Goal: Information Seeking & Learning: Compare options

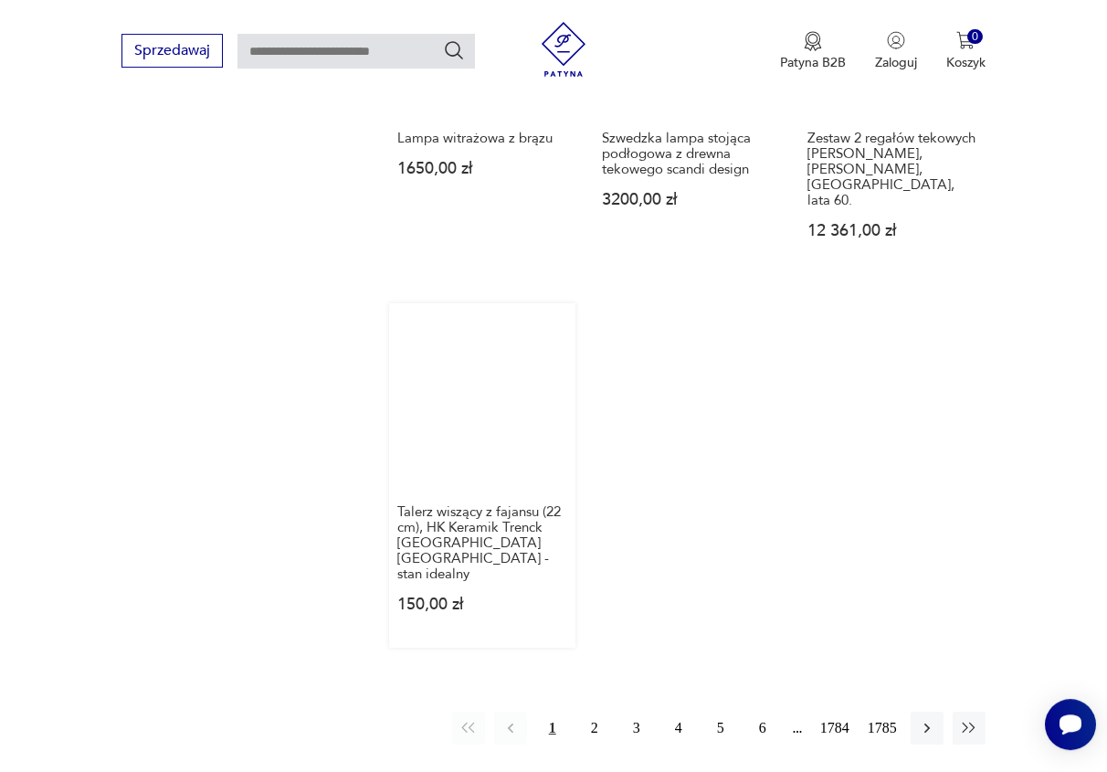
scroll to position [2225, 0]
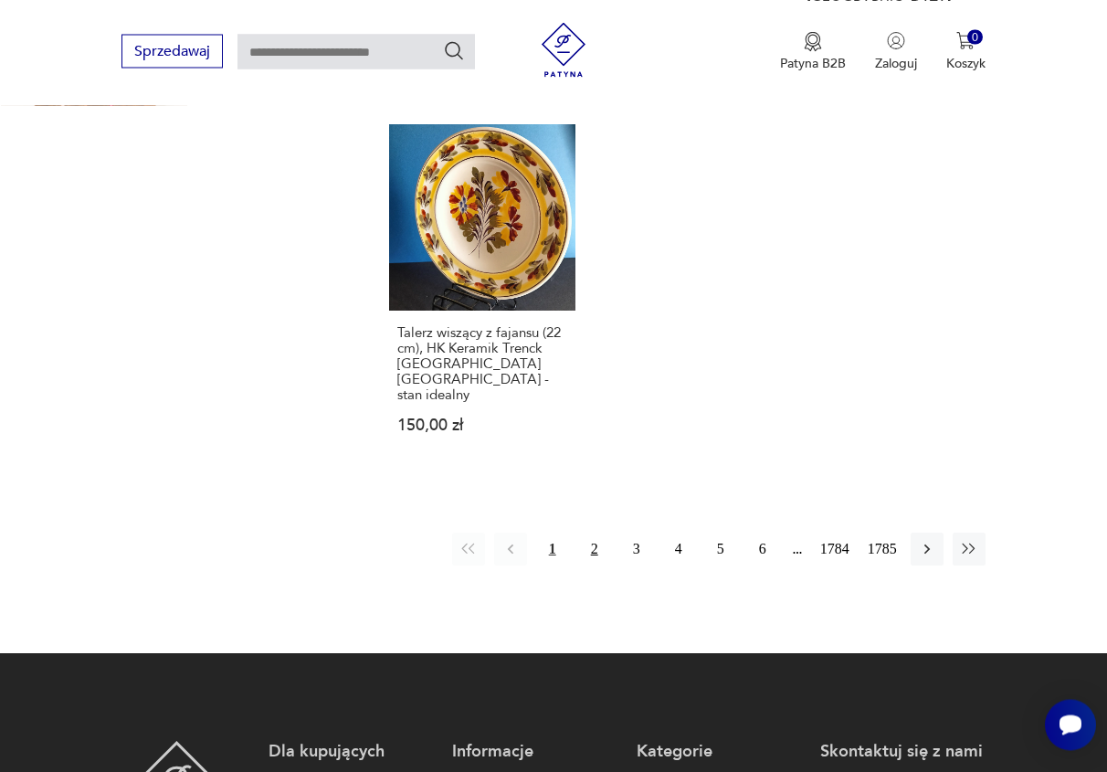
click at [591, 532] on button "2" at bounding box center [594, 548] width 33 height 33
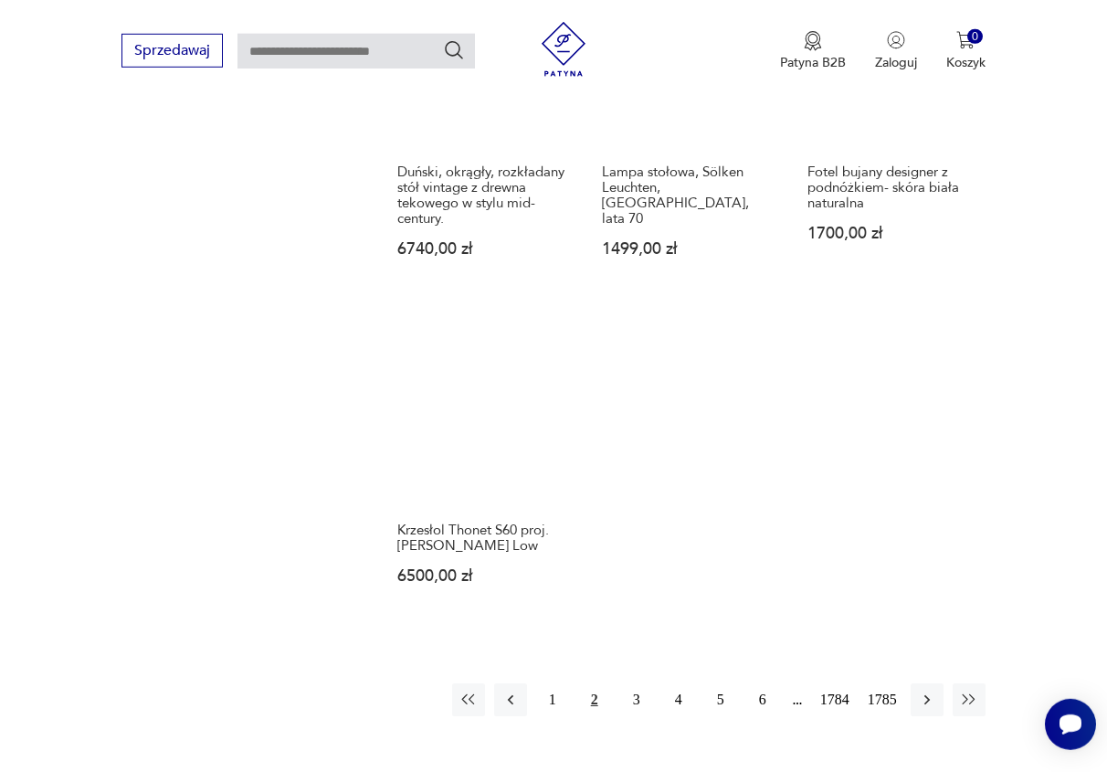
scroll to position [2194, 0]
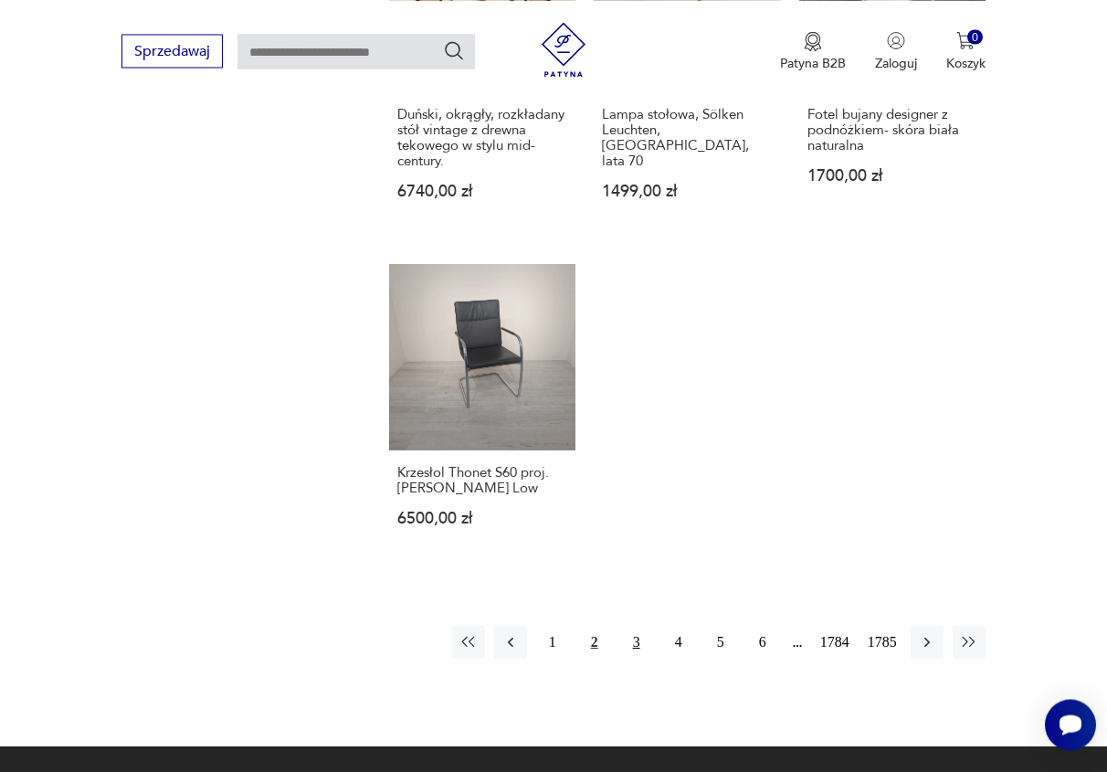
click at [645, 626] on button "3" at bounding box center [636, 642] width 33 height 33
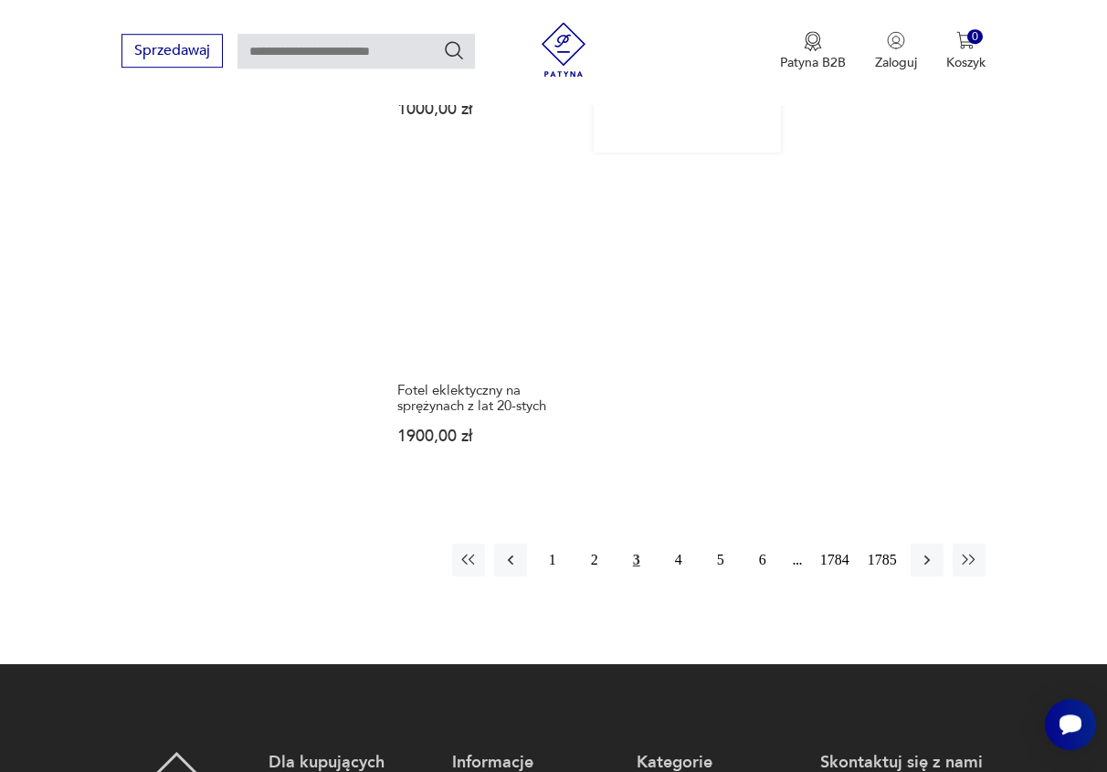
scroll to position [2287, 0]
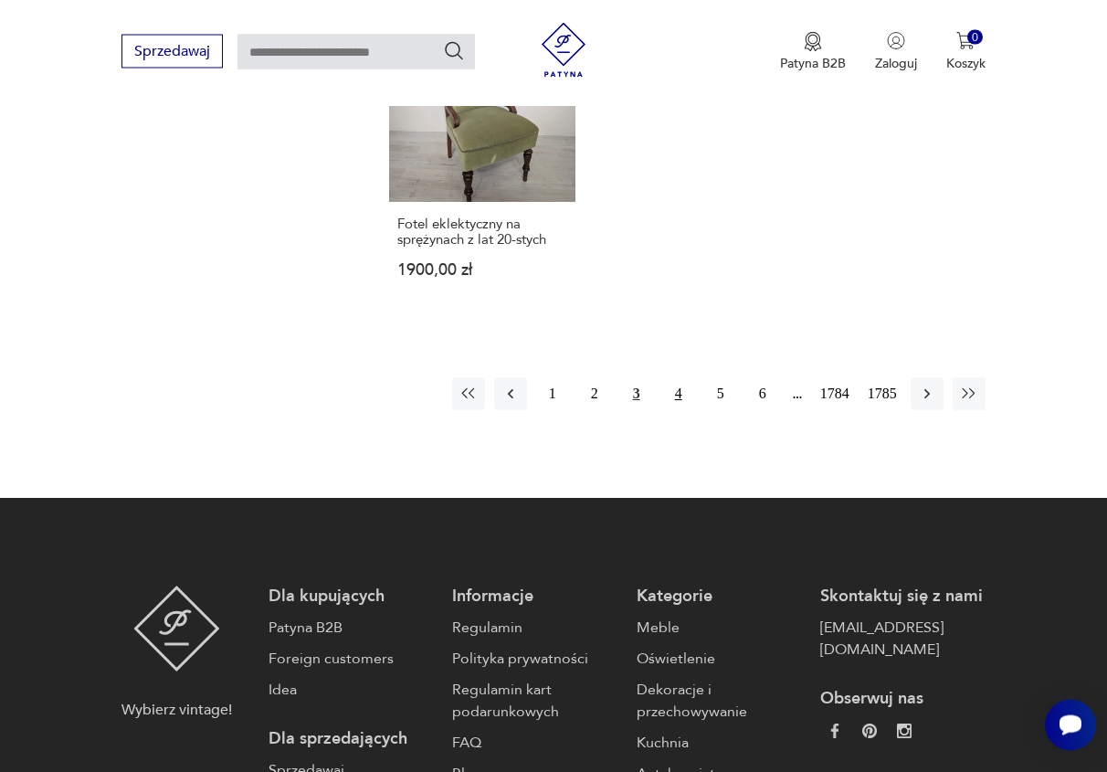
click at [676, 396] on button "4" at bounding box center [678, 393] width 33 height 33
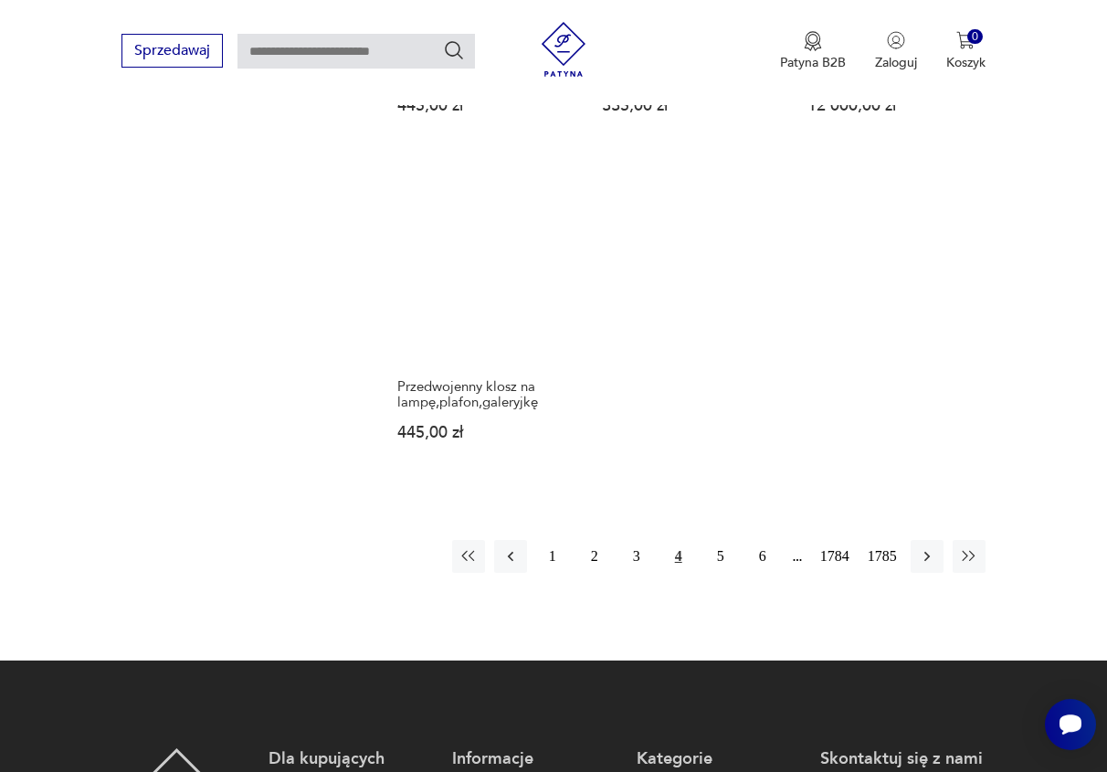
scroll to position [2194, 0]
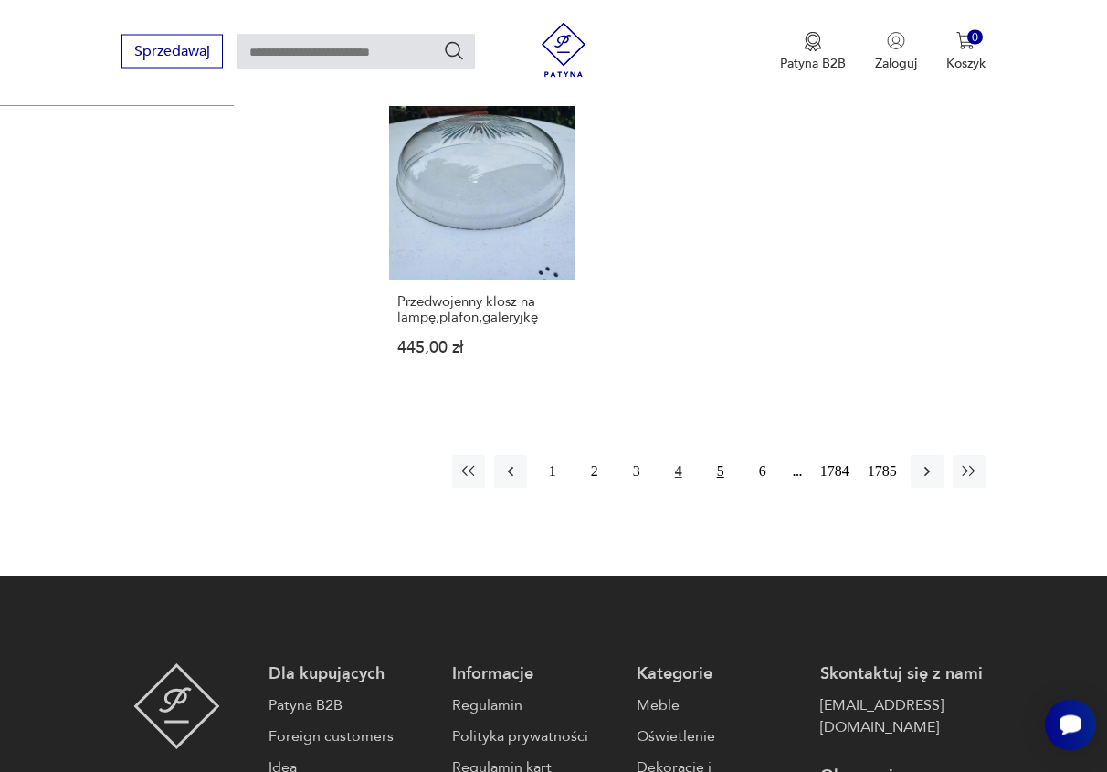
click at [723, 455] on button "5" at bounding box center [720, 471] width 33 height 33
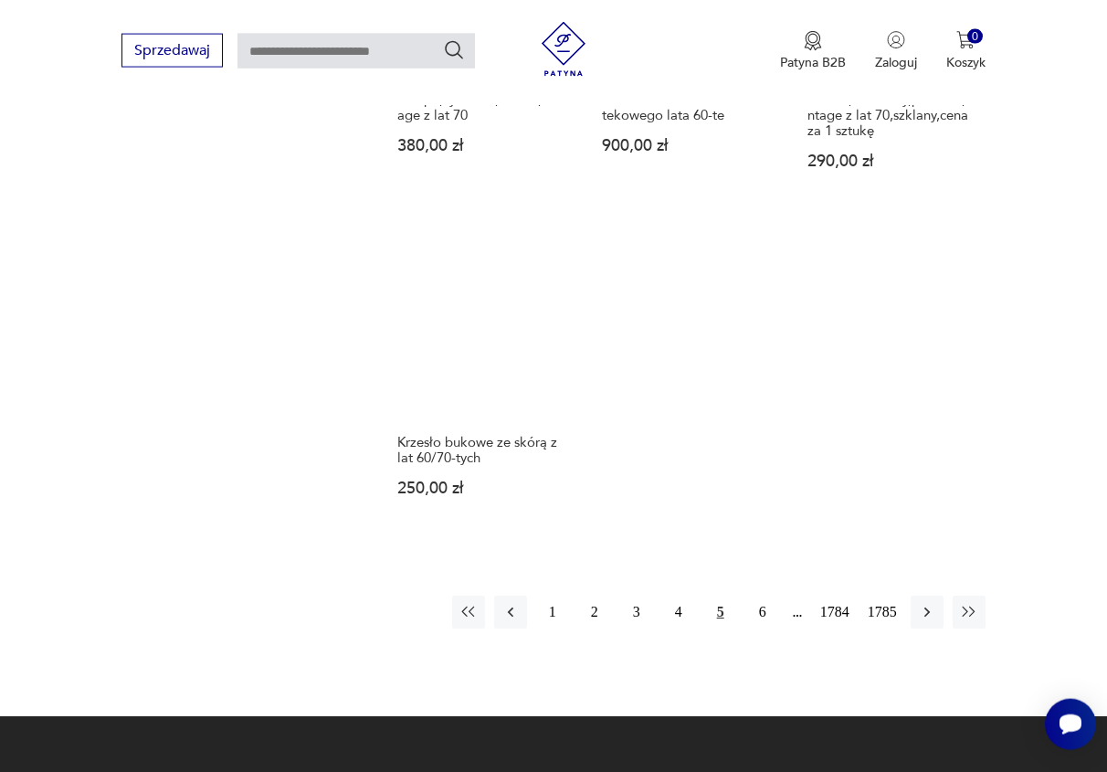
scroll to position [2101, 0]
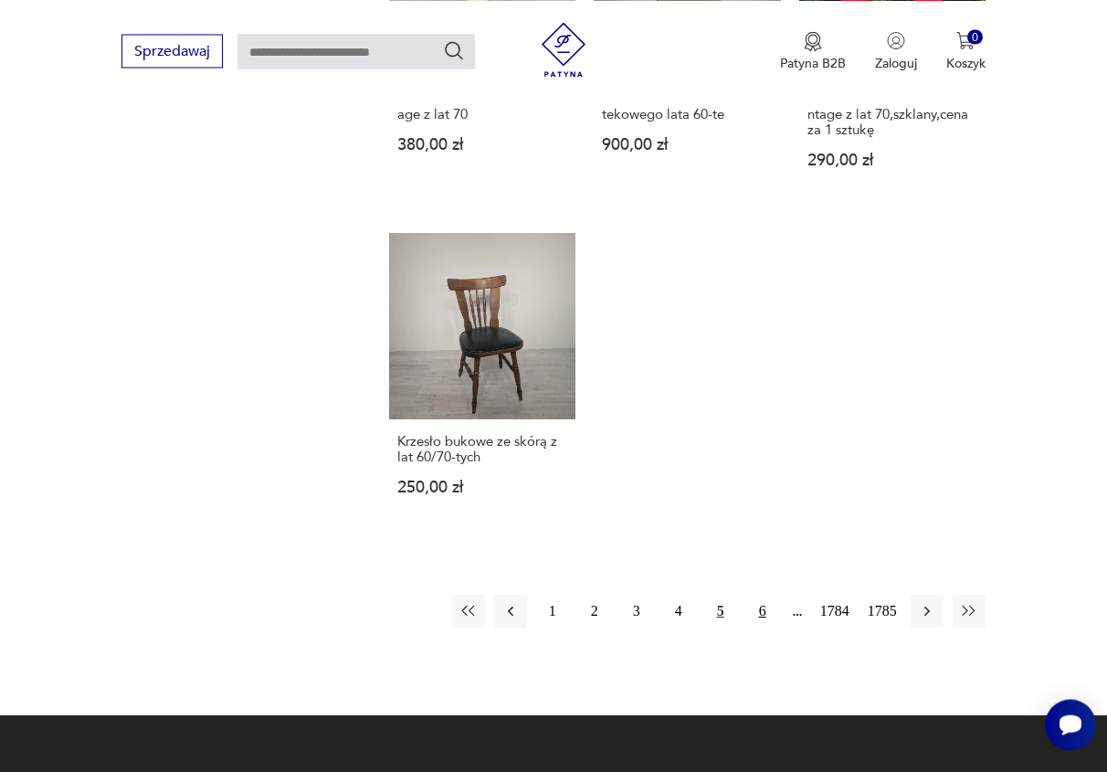
click at [754, 595] on button "6" at bounding box center [762, 611] width 33 height 33
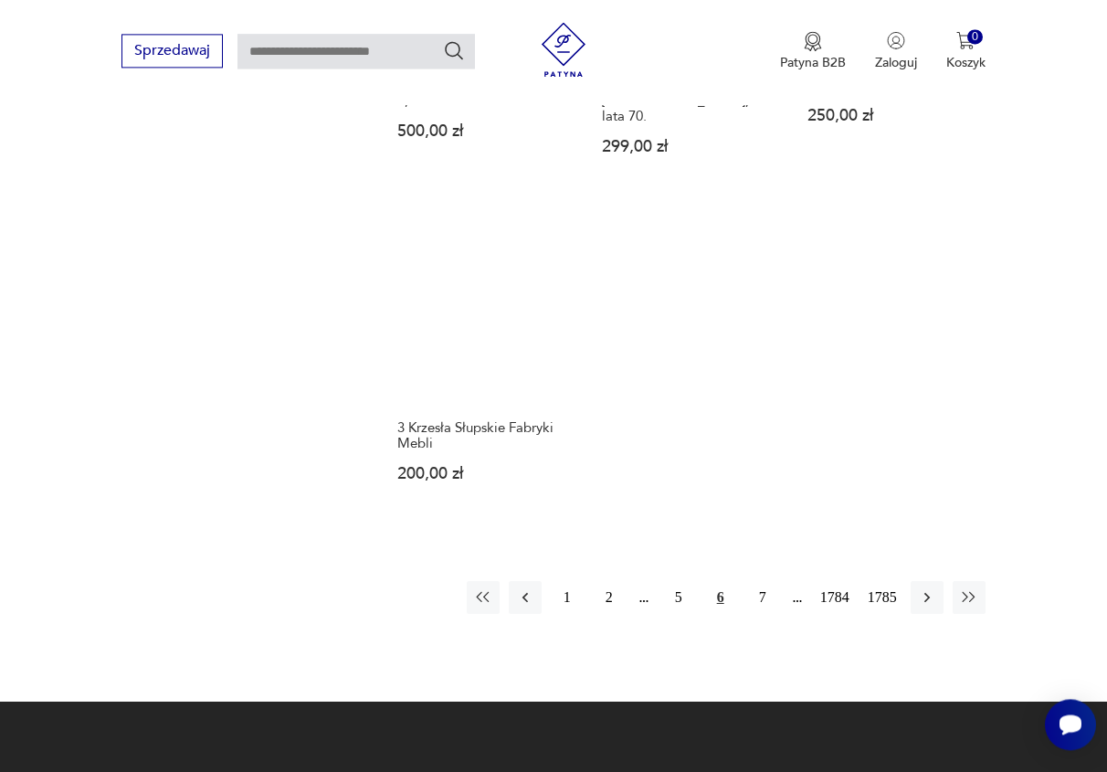
scroll to position [2101, 0]
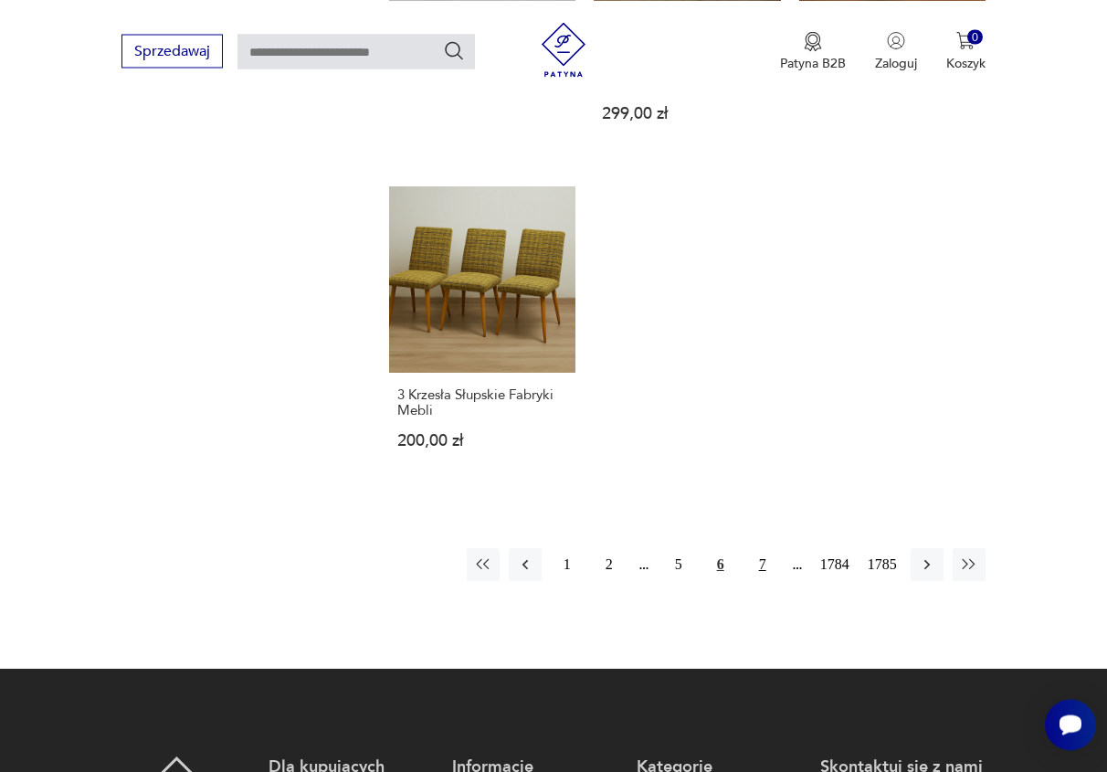
click at [760, 560] on button "7" at bounding box center [762, 564] width 33 height 33
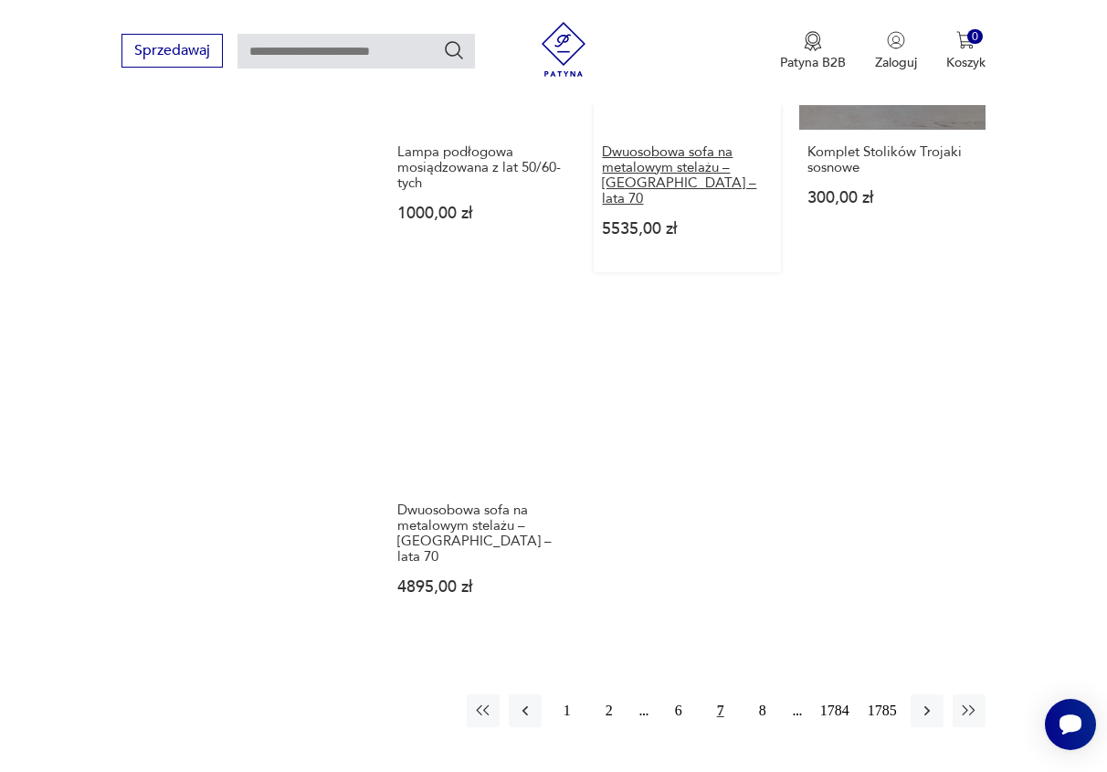
scroll to position [2194, 0]
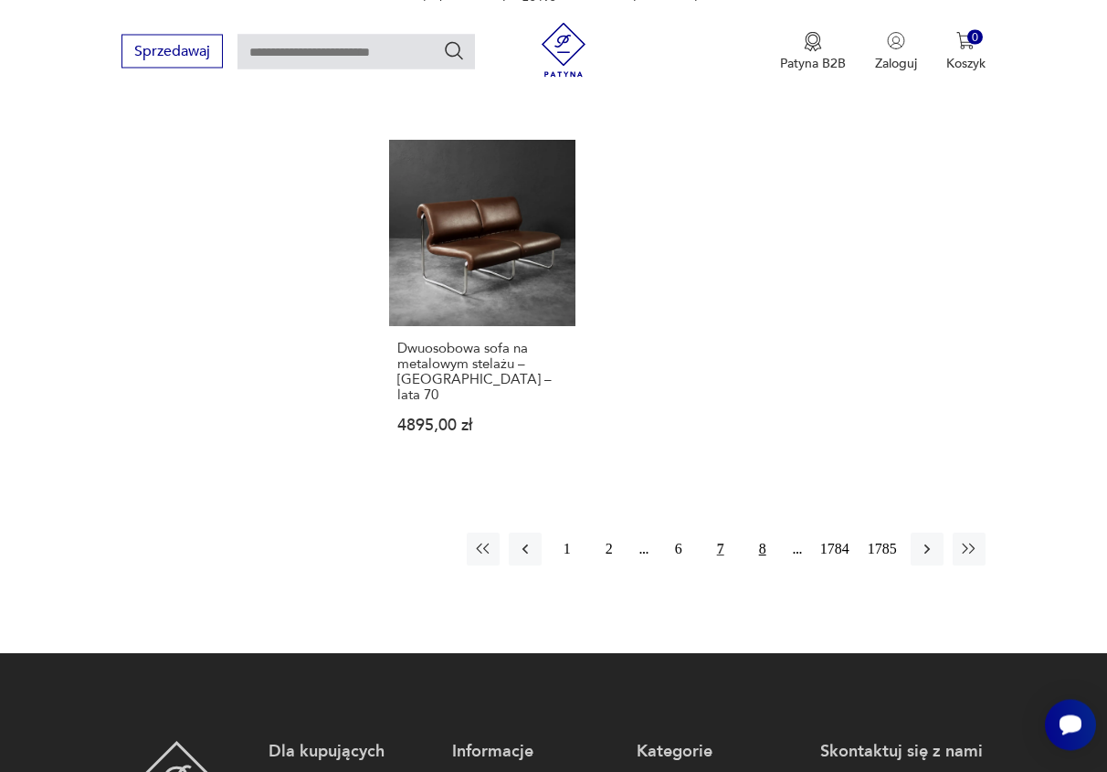
click at [767, 532] on button "8" at bounding box center [762, 548] width 33 height 33
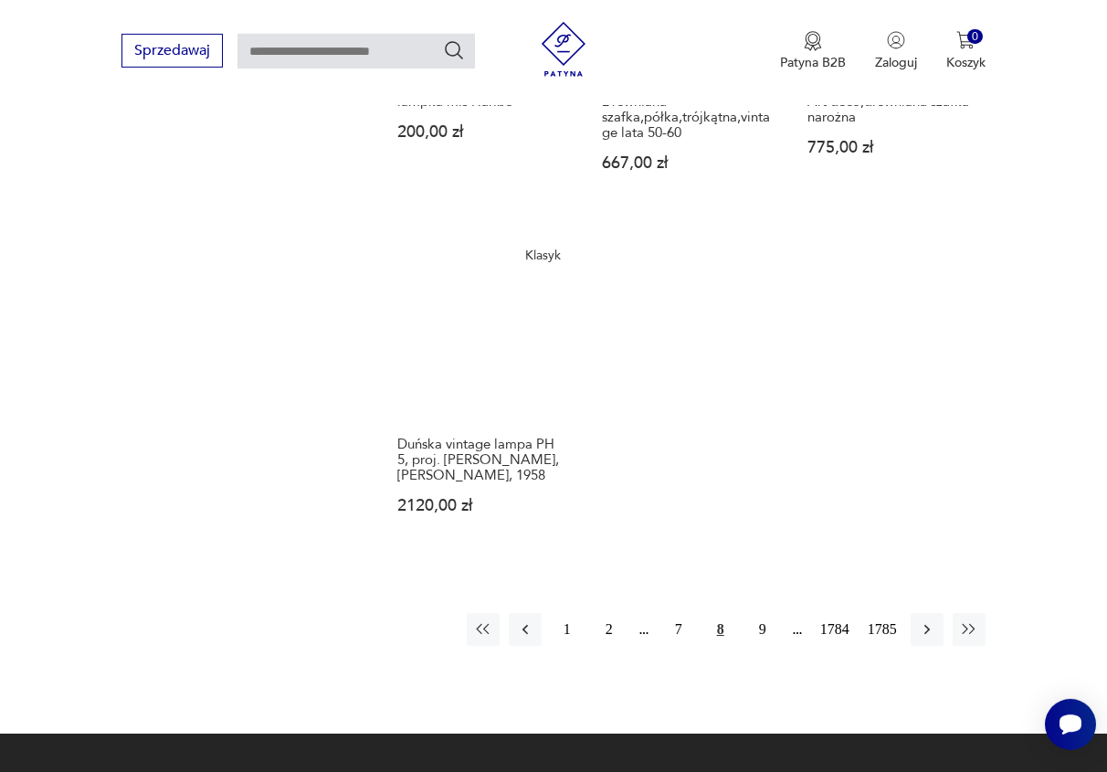
scroll to position [2101, 0]
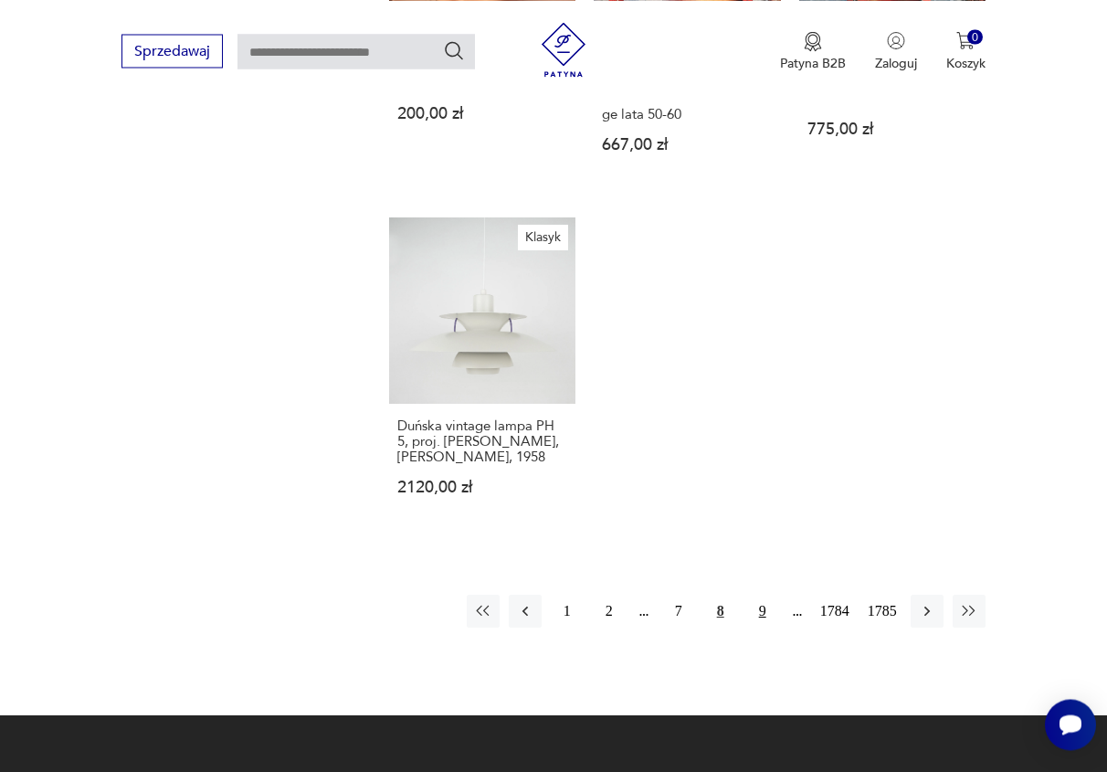
click at [760, 596] on button "9" at bounding box center [762, 611] width 33 height 33
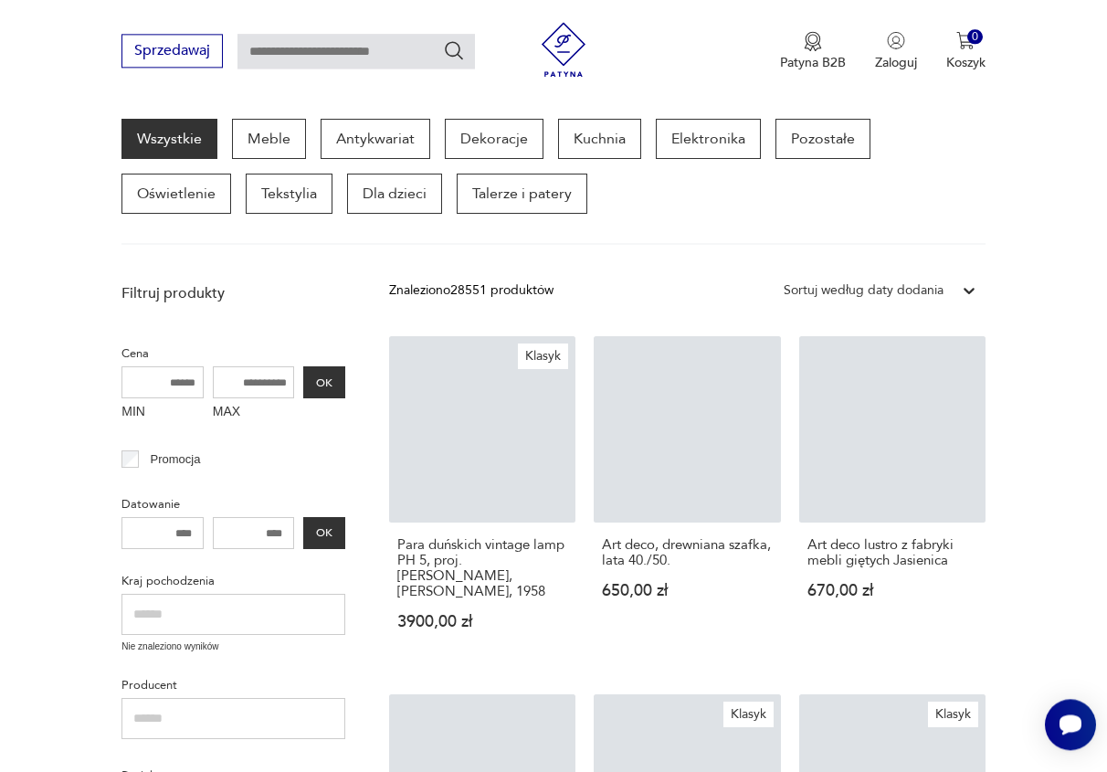
scroll to position [237, 0]
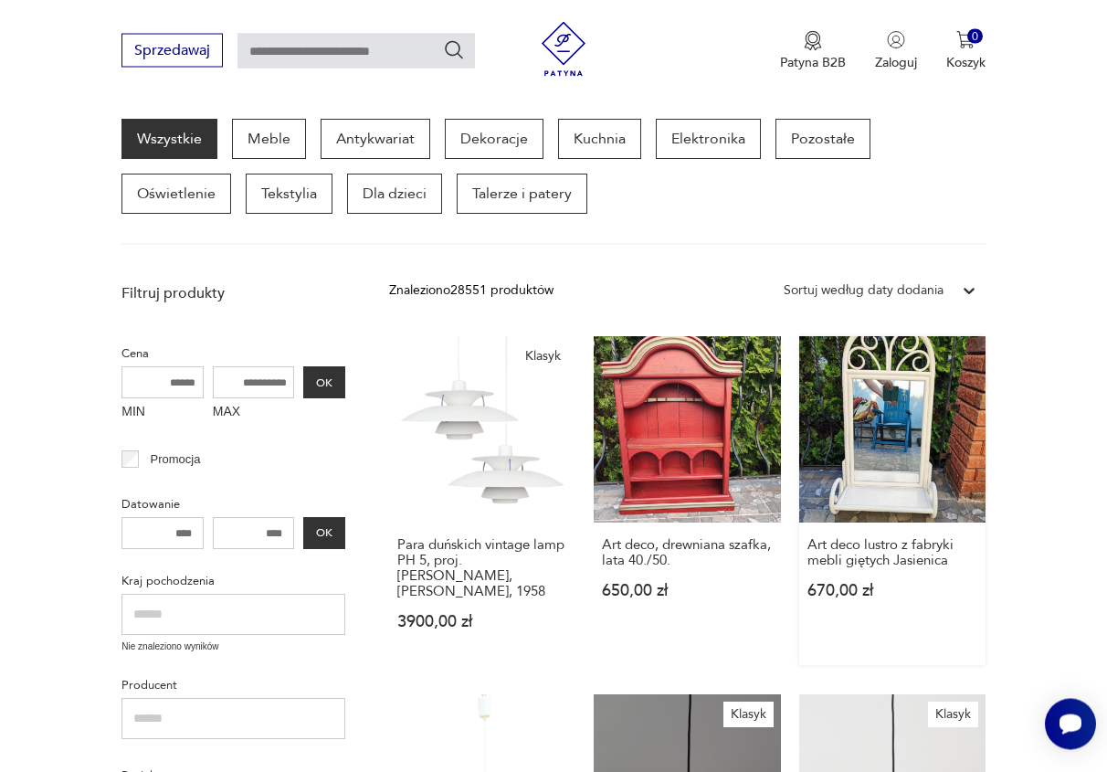
click at [869, 435] on link "Art deco lustro z fabryki mebli giętych Jasienica 670,00 zł" at bounding box center [892, 501] width 186 height 329
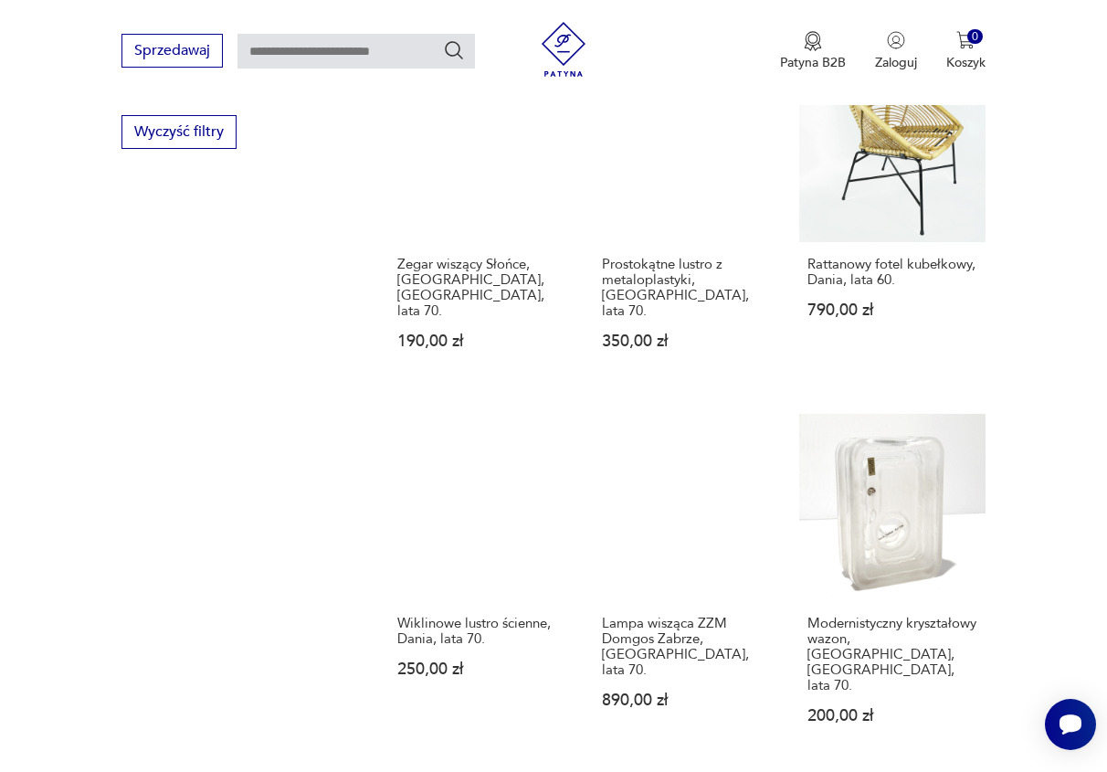
scroll to position [1261, 0]
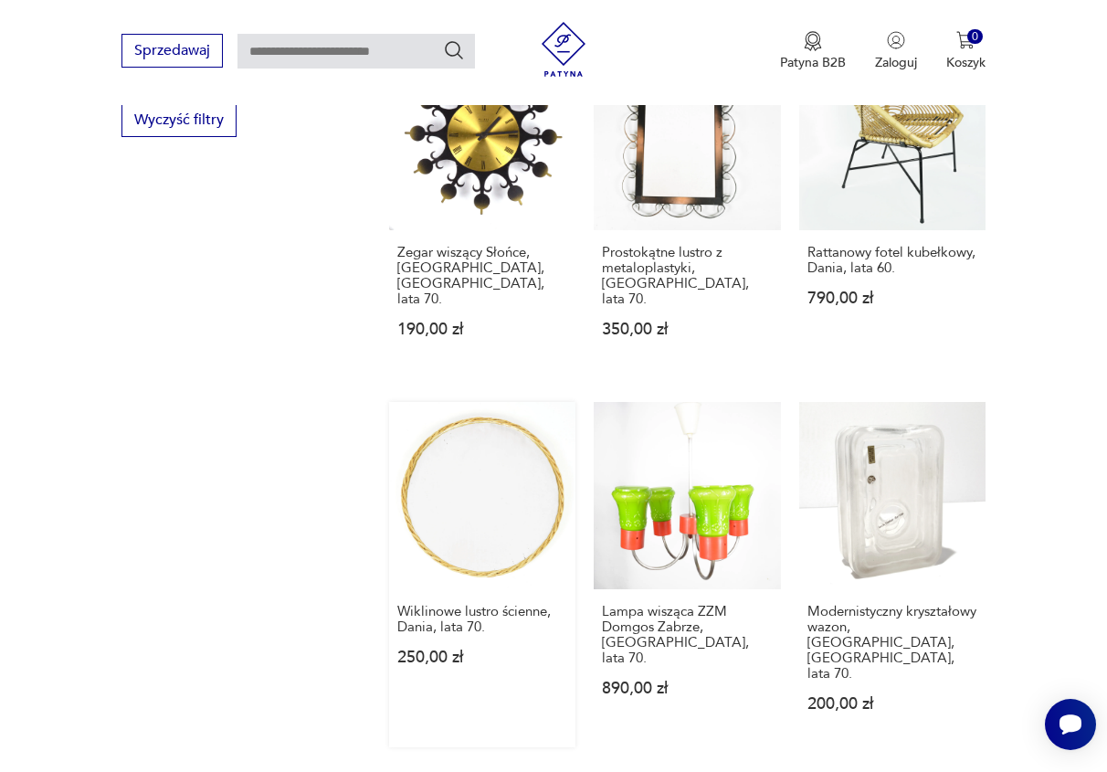
click at [448, 493] on link "Wiklinowe lustro ścienne, Dania, lata 70. 250,00 zł" at bounding box center [482, 574] width 186 height 344
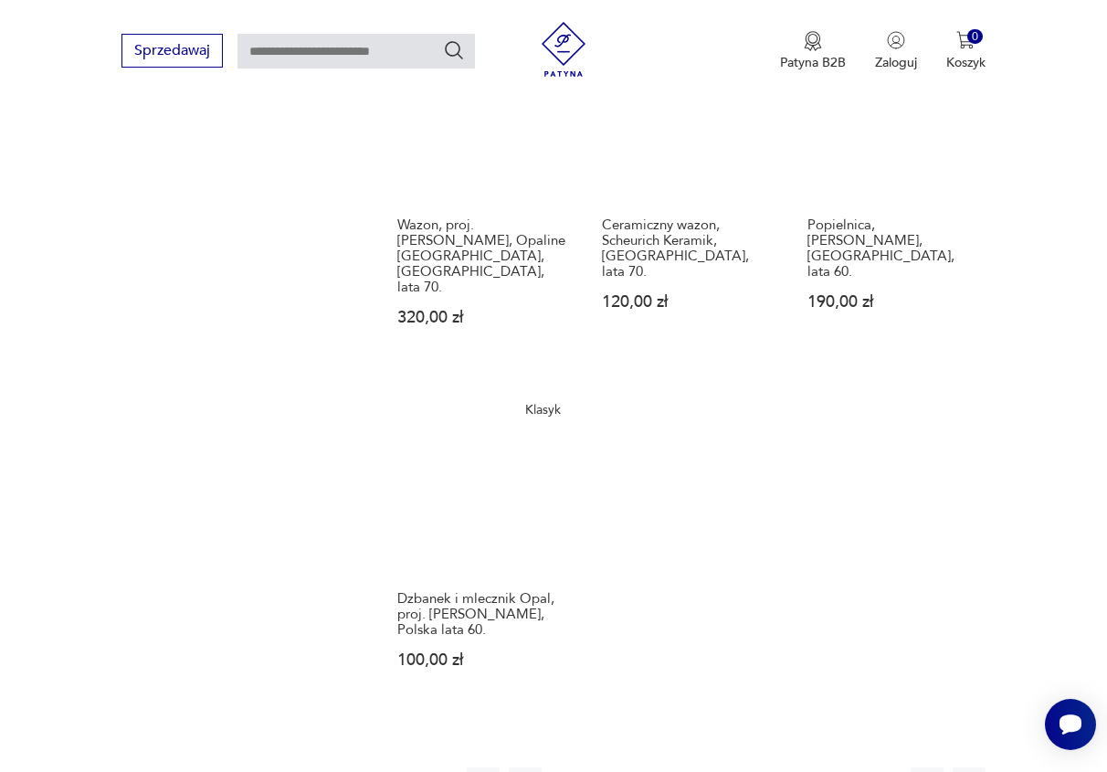
scroll to position [2105, 0]
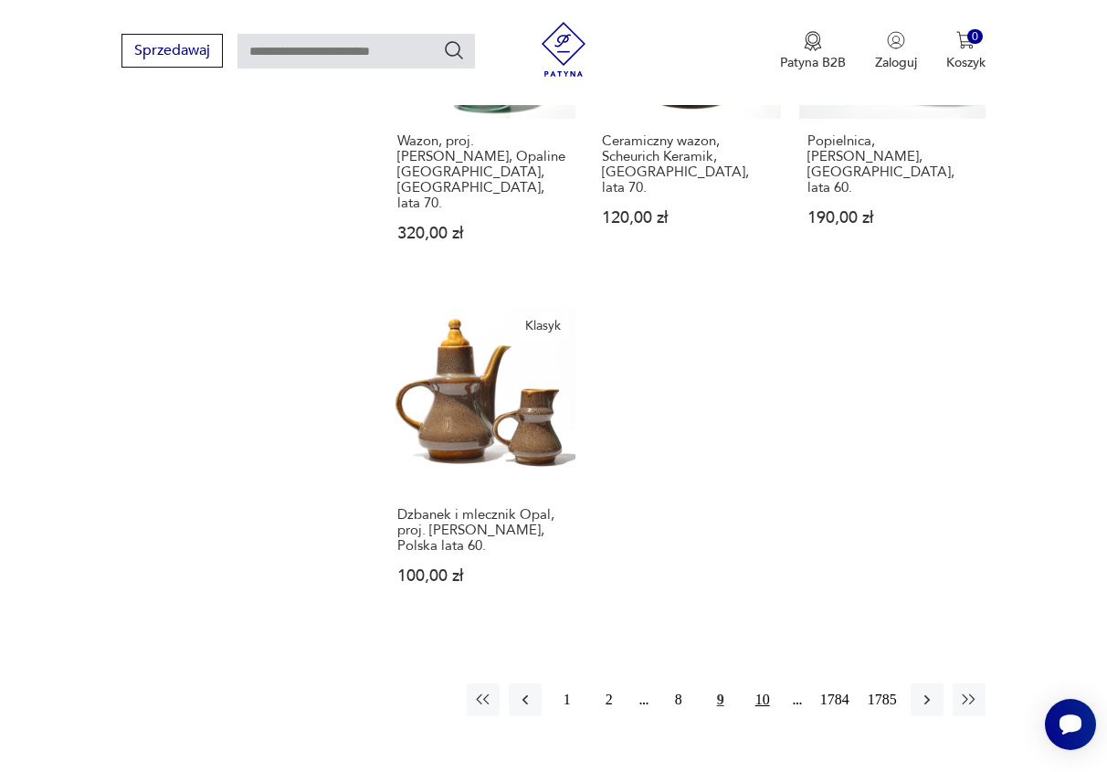
click at [759, 683] on button "10" at bounding box center [762, 699] width 33 height 33
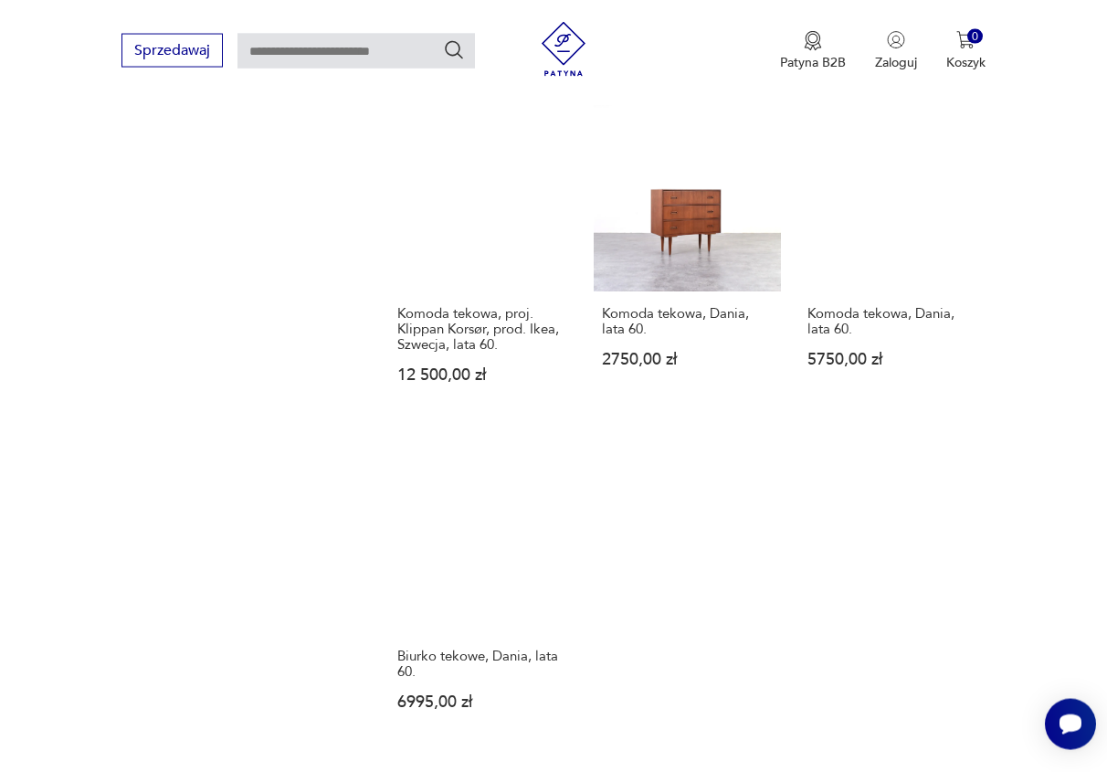
scroll to position [2007, 0]
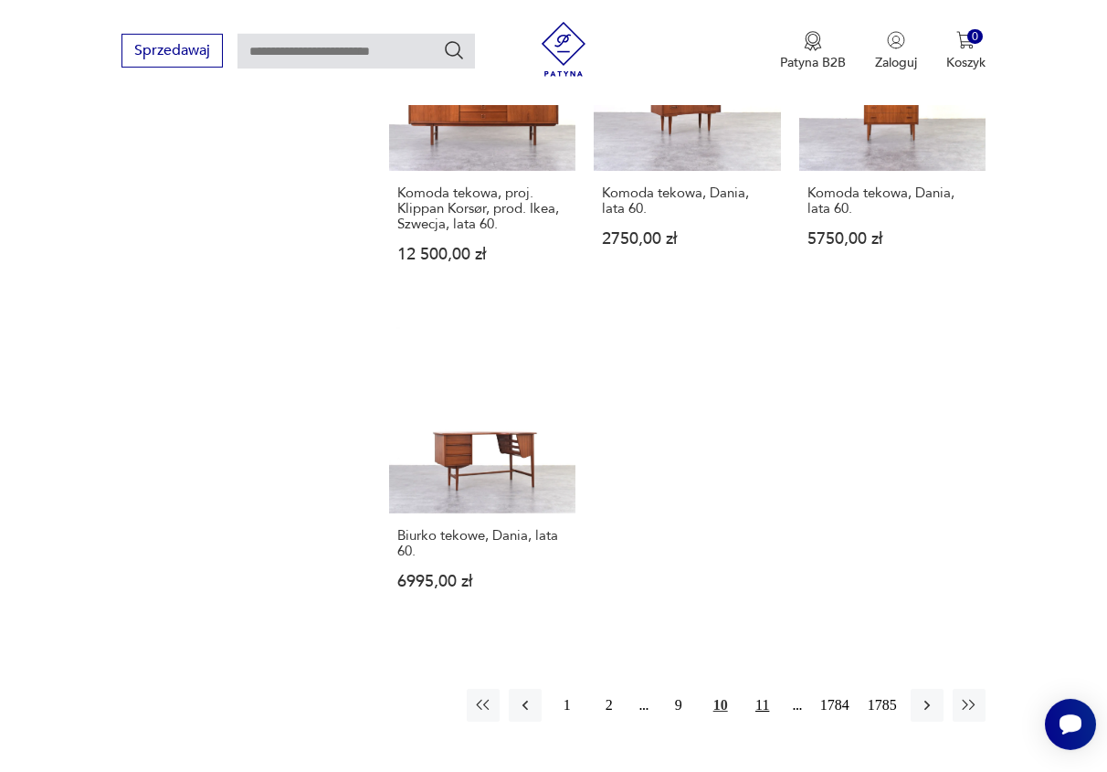
click at [761, 689] on button "11" at bounding box center [762, 705] width 33 height 33
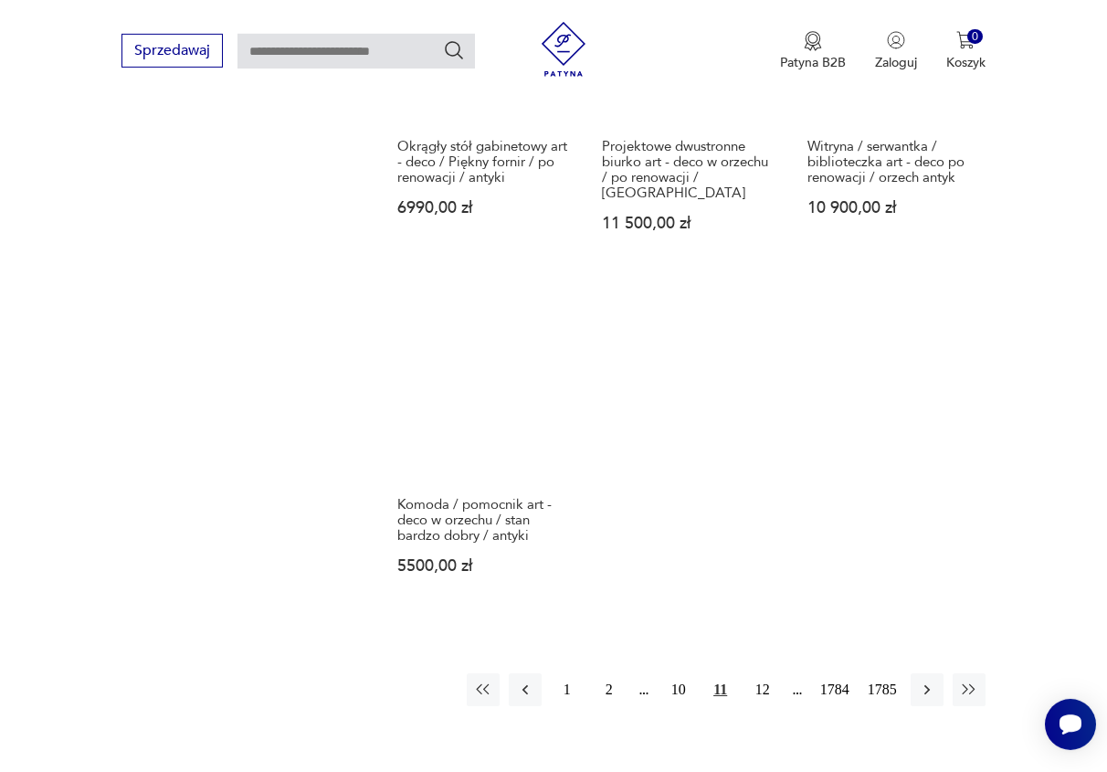
scroll to position [2193, 0]
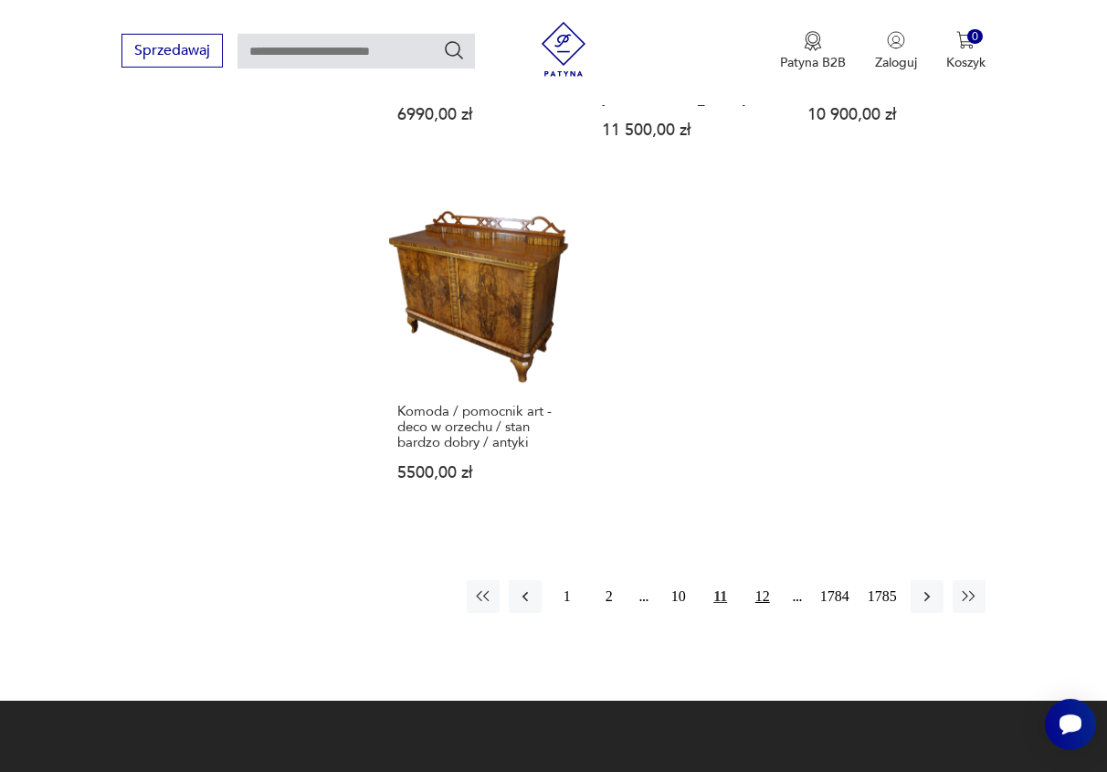
click at [768, 580] on button "12" at bounding box center [762, 596] width 33 height 33
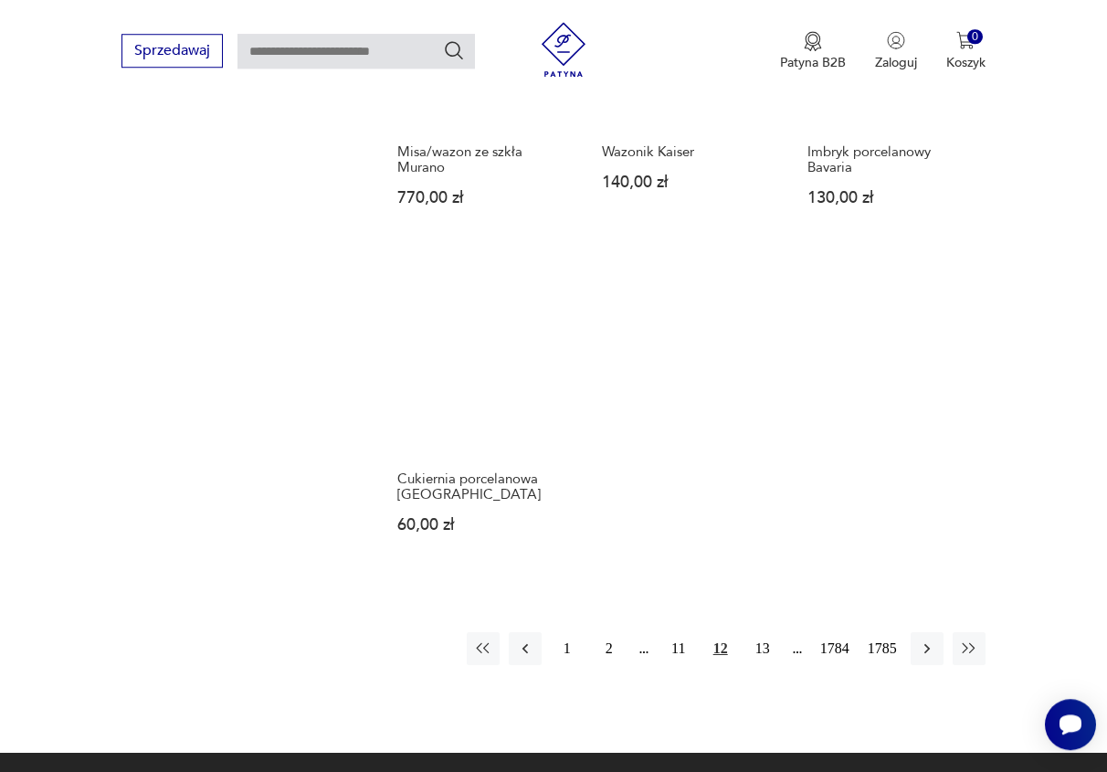
scroll to position [2007, 0]
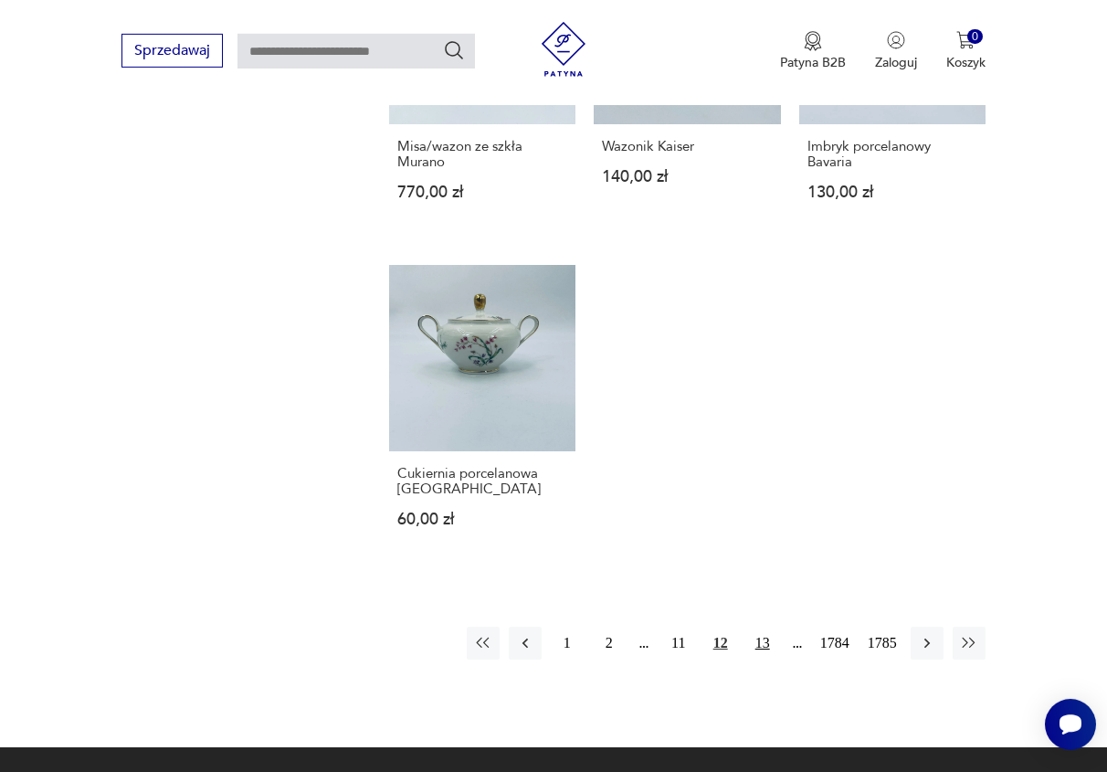
click at [764, 638] on button "13" at bounding box center [762, 643] width 33 height 33
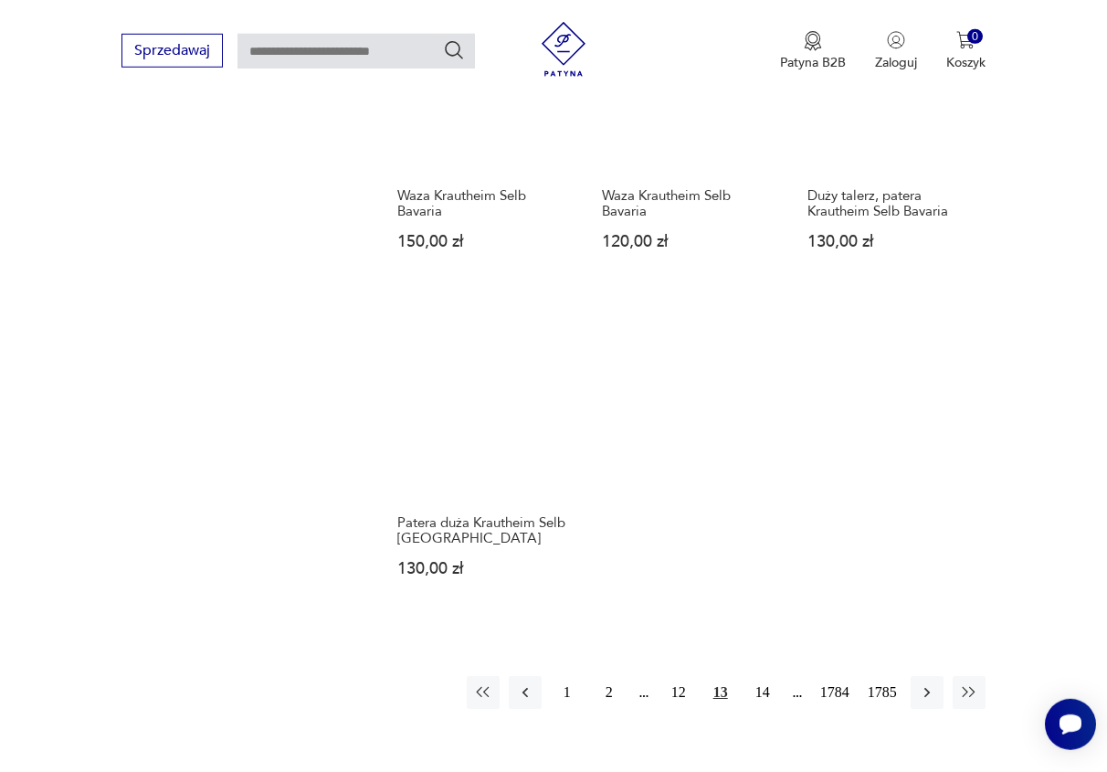
scroll to position [2007, 0]
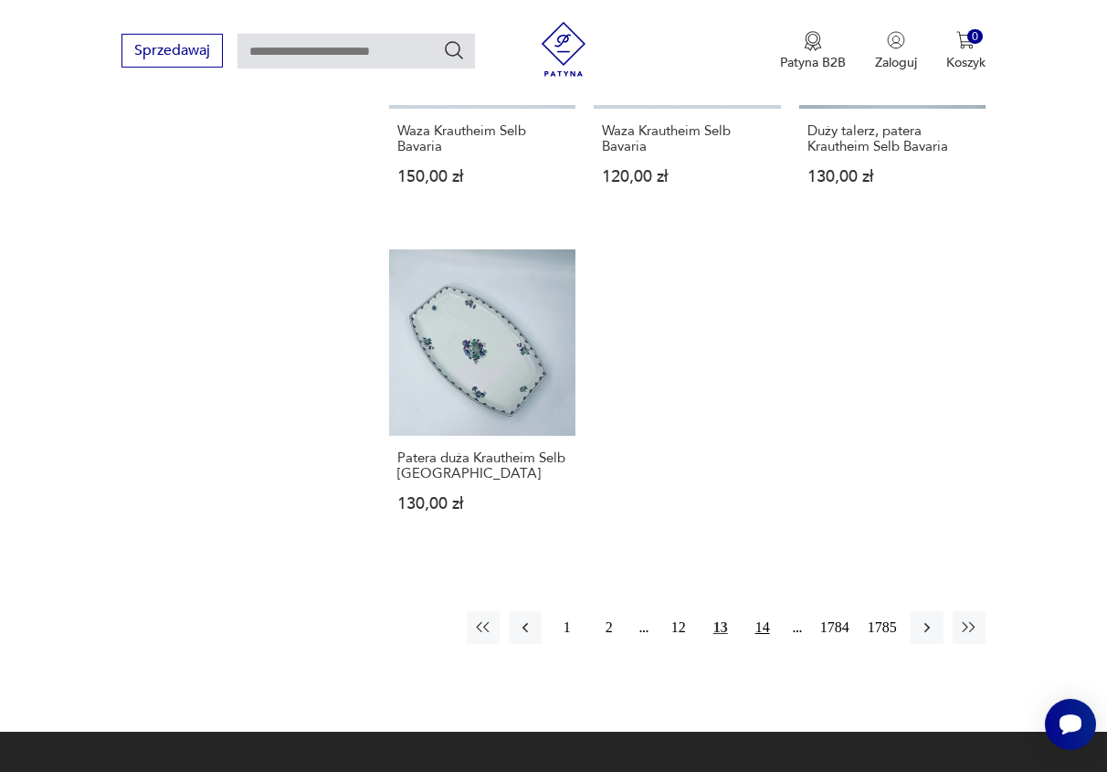
click at [757, 623] on button "14" at bounding box center [762, 627] width 33 height 33
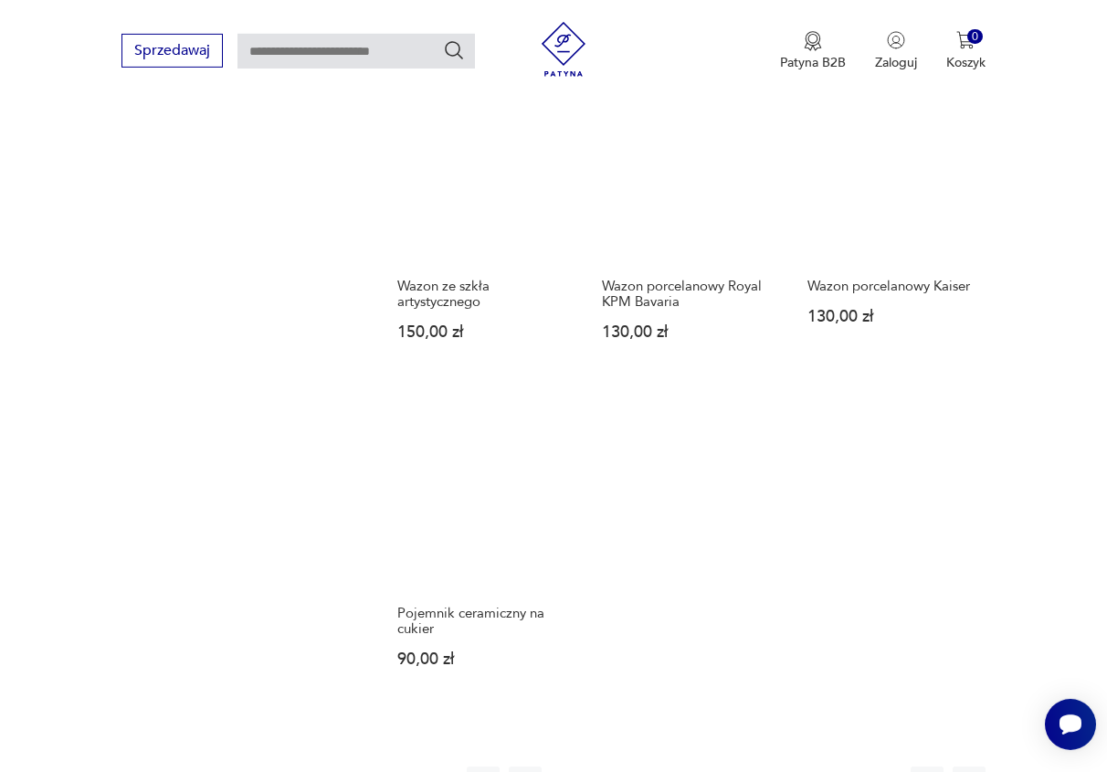
scroll to position [2007, 0]
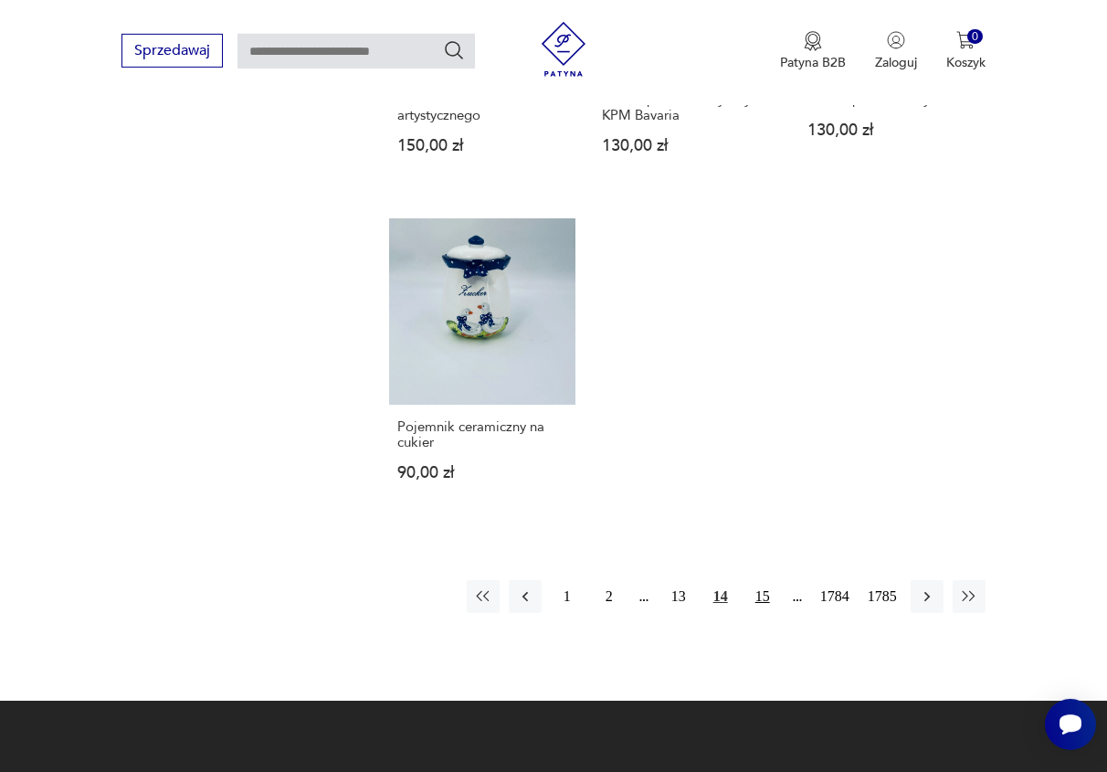
click at [762, 580] on button "15" at bounding box center [762, 596] width 33 height 33
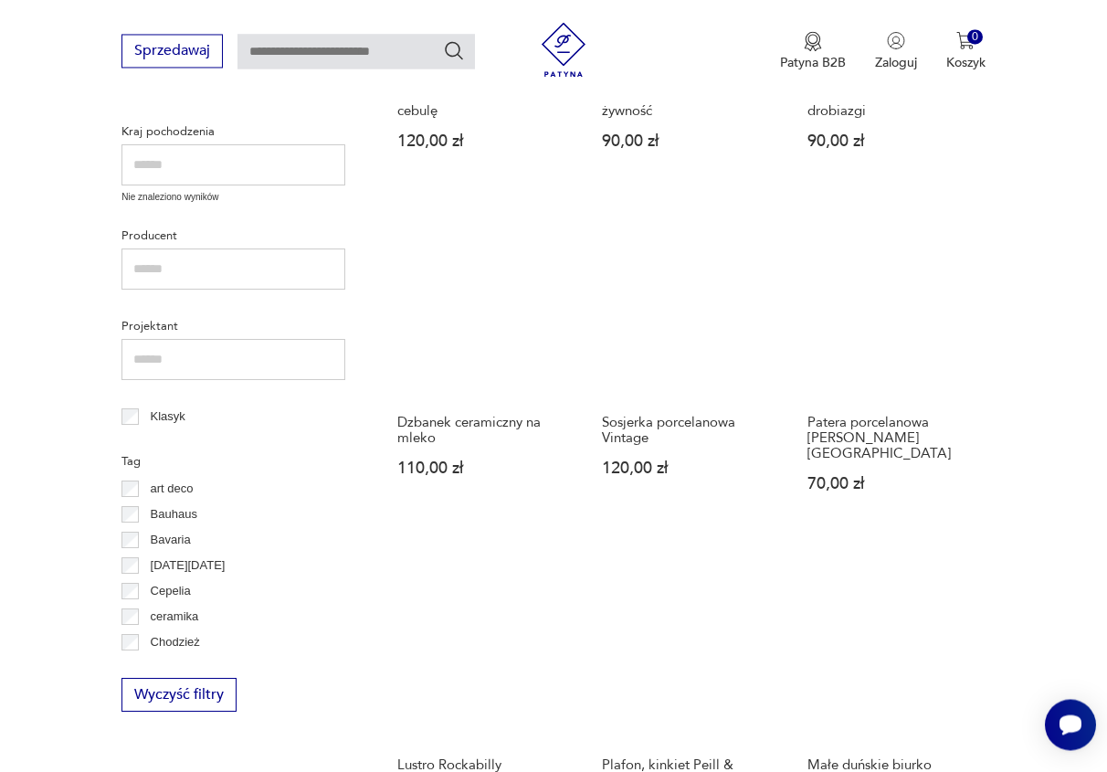
scroll to position [889, 0]
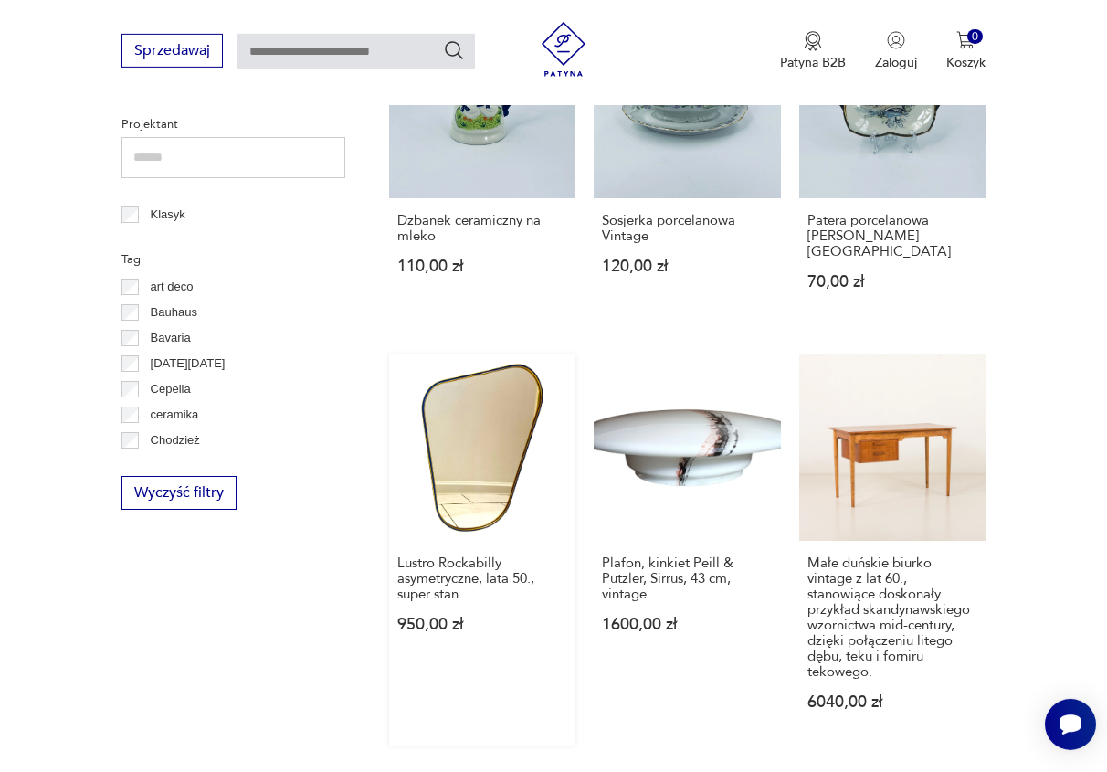
click at [464, 448] on link "Lustro Rockabilly asymetryczne, lata 50., super stan 950,00 zł" at bounding box center [482, 549] width 186 height 391
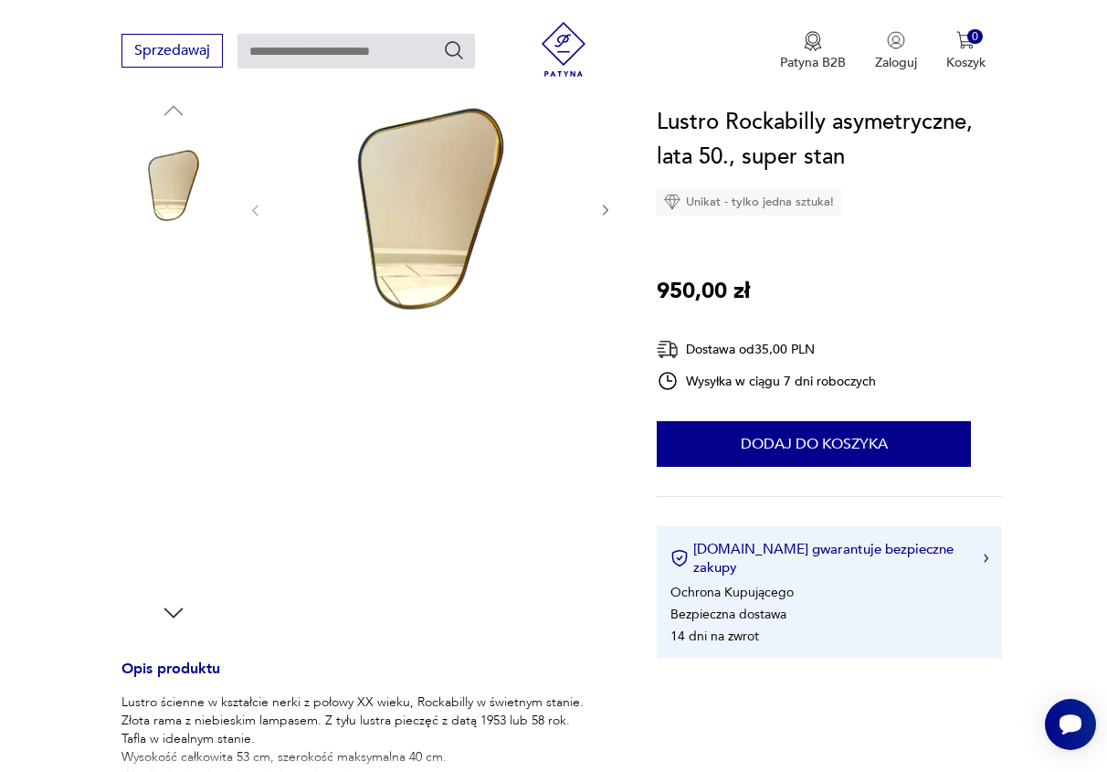
click at [156, 322] on img at bounding box center [173, 302] width 104 height 104
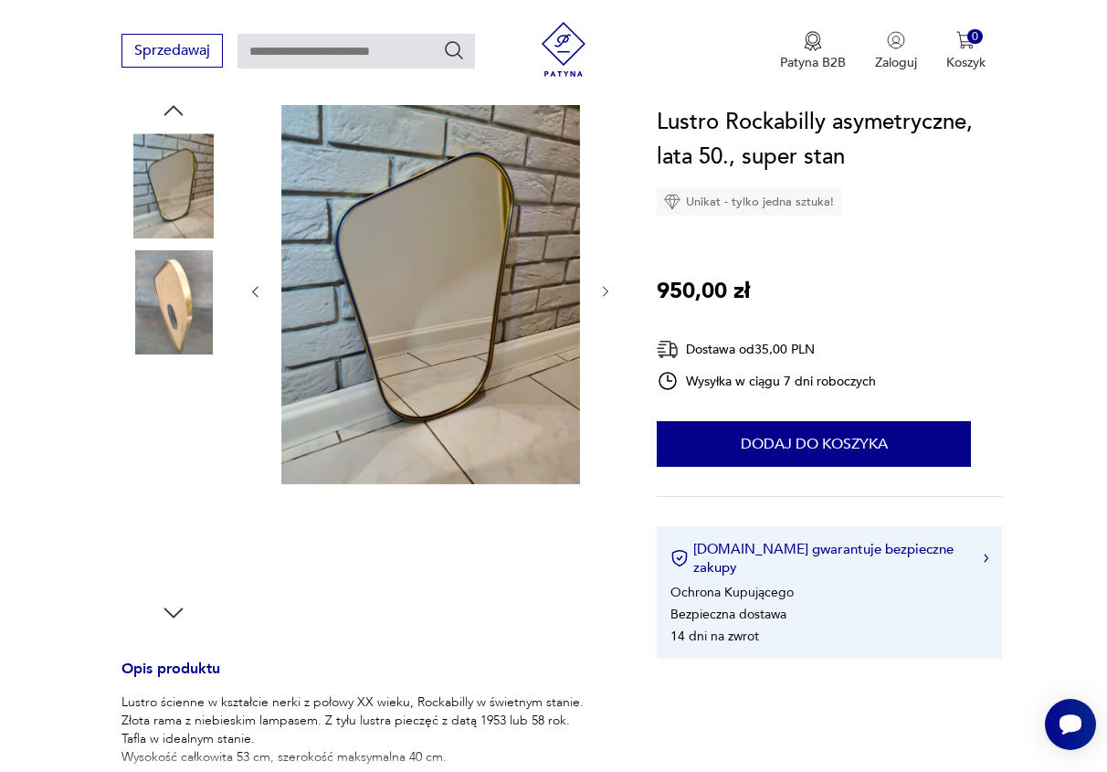
click at [159, 407] on img at bounding box center [173, 418] width 104 height 104
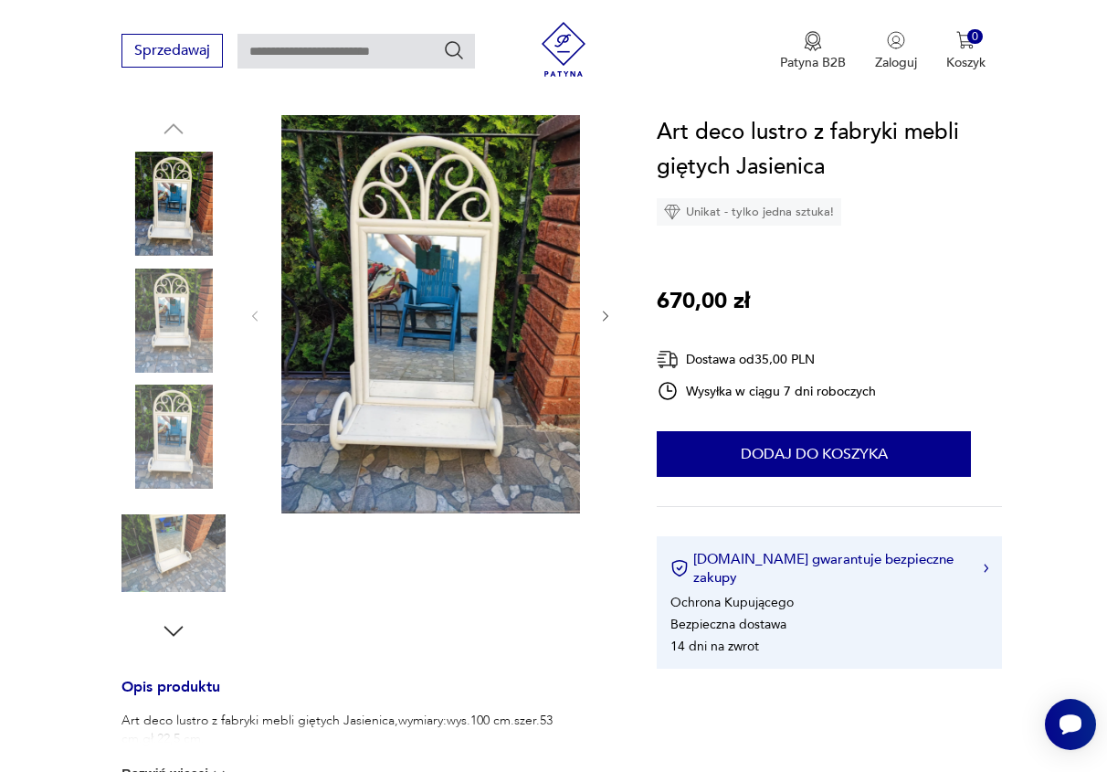
click at [174, 431] on img at bounding box center [173, 437] width 104 height 104
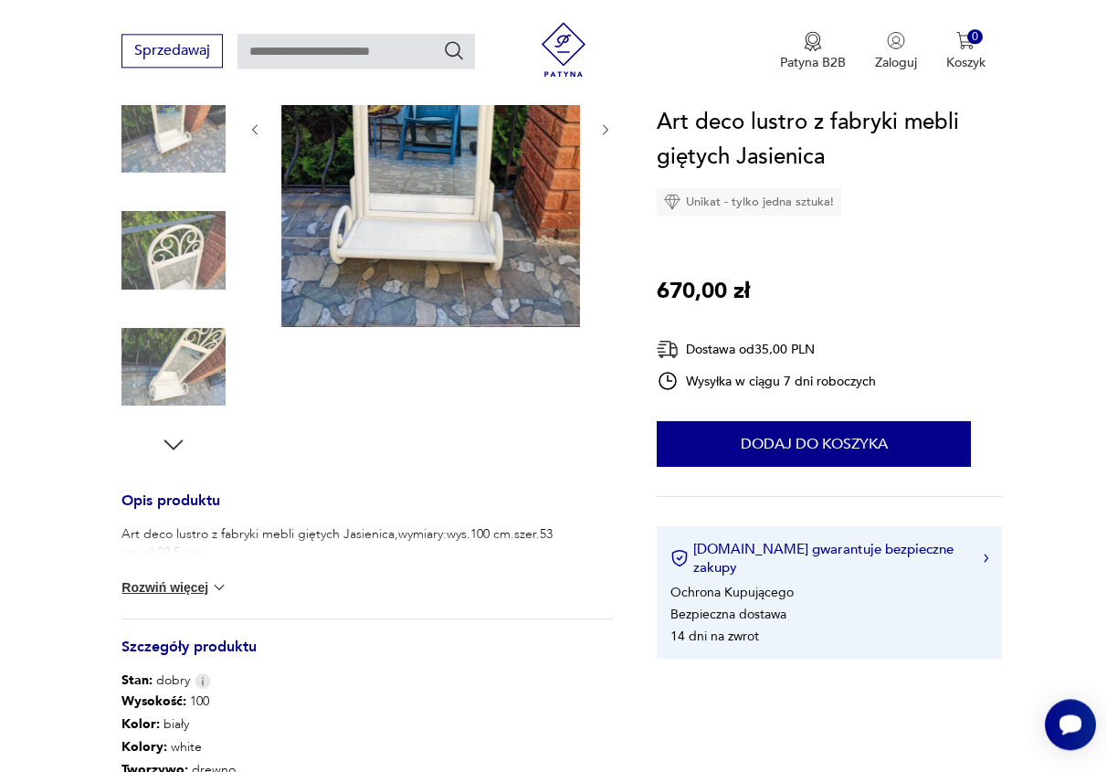
scroll to position [466, 0]
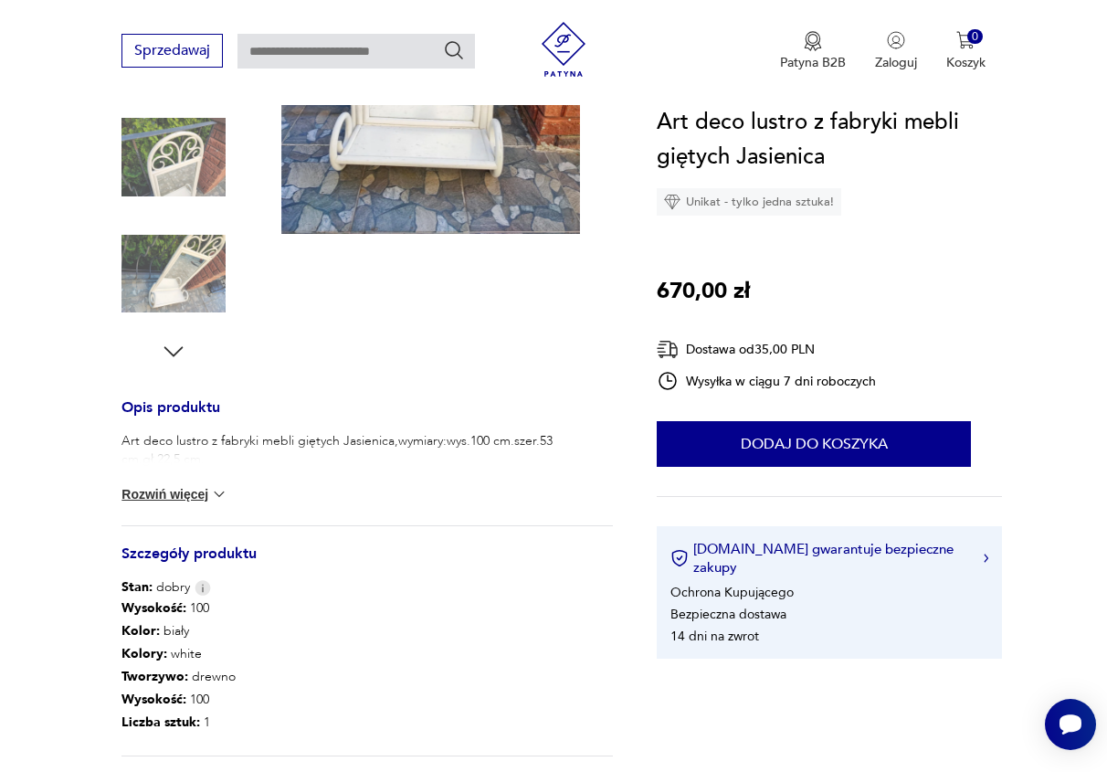
click at [182, 250] on img at bounding box center [173, 274] width 104 height 104
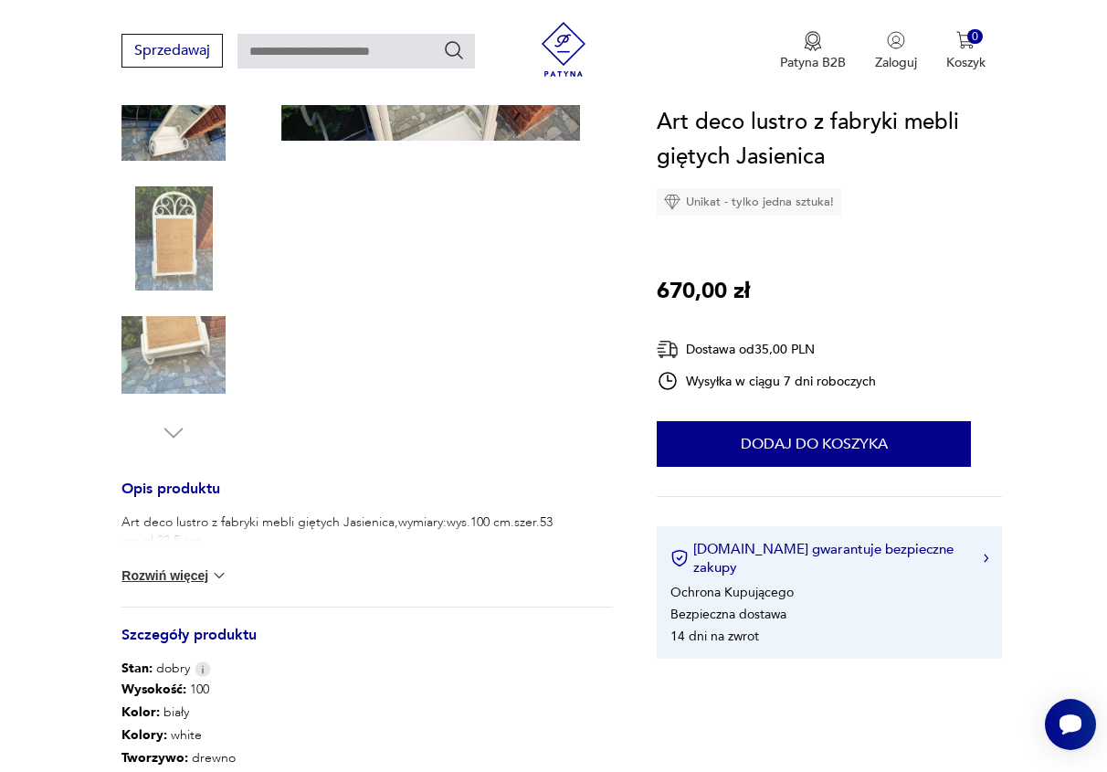
scroll to position [378, 0]
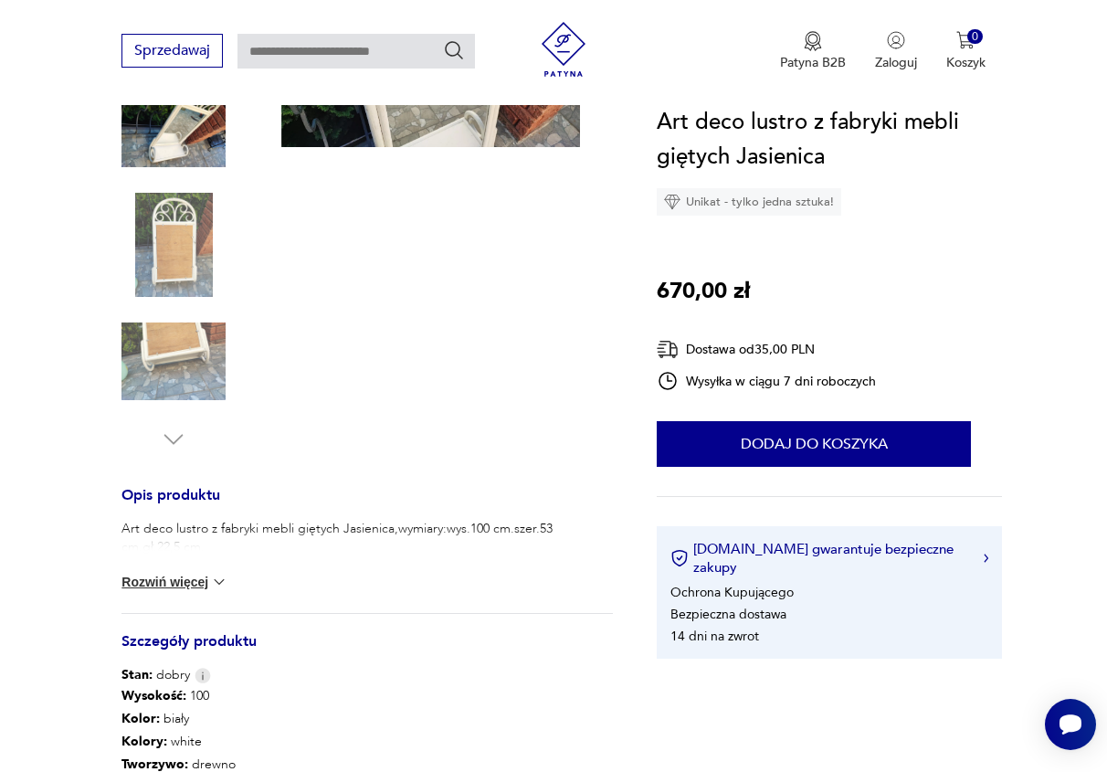
click at [167, 151] on img at bounding box center [173, 129] width 104 height 104
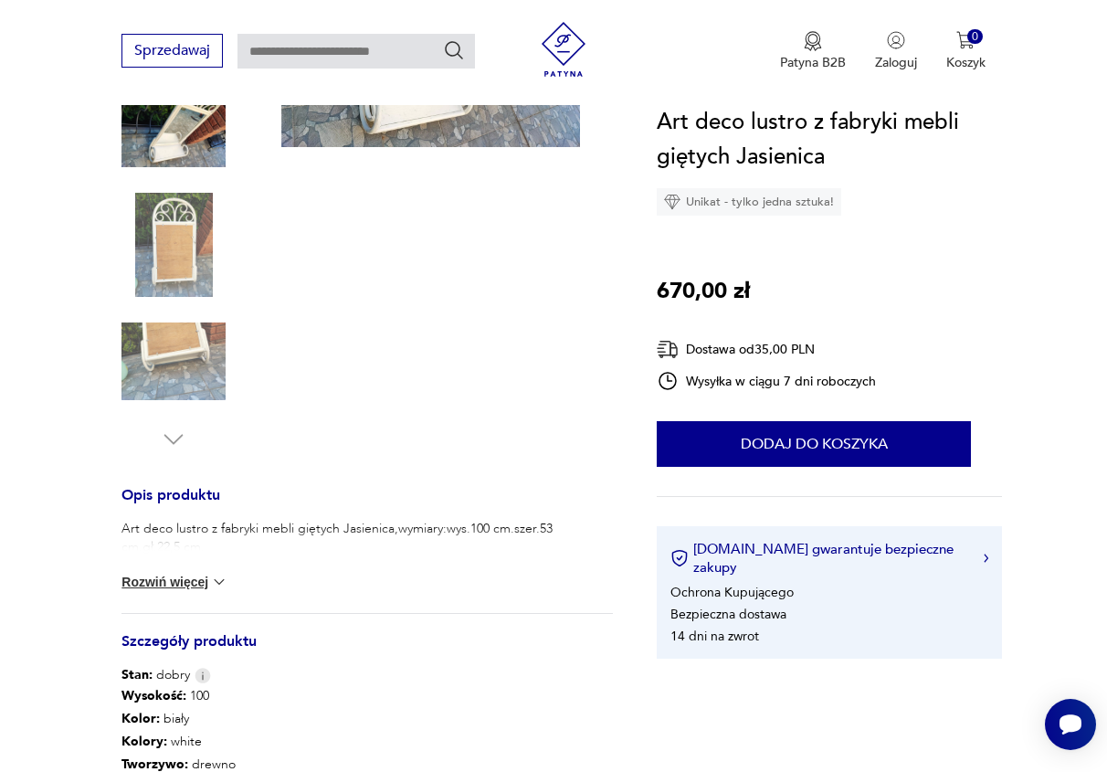
scroll to position [0, 0]
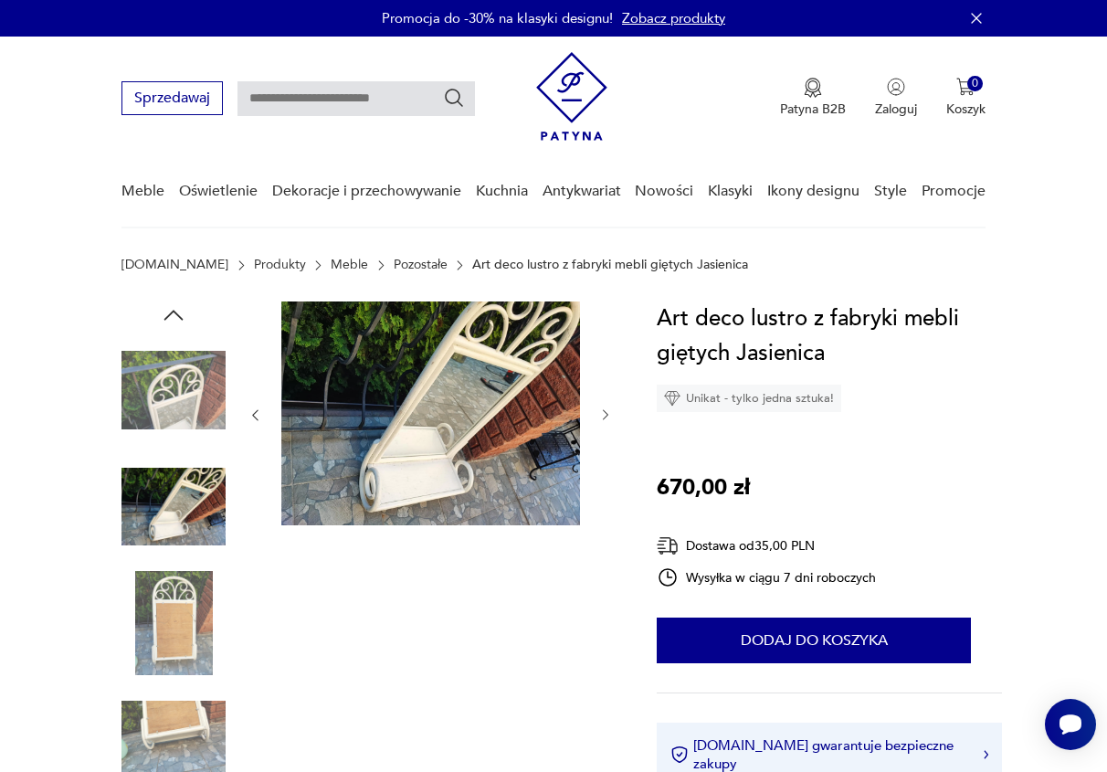
click at [174, 386] on img at bounding box center [173, 390] width 104 height 104
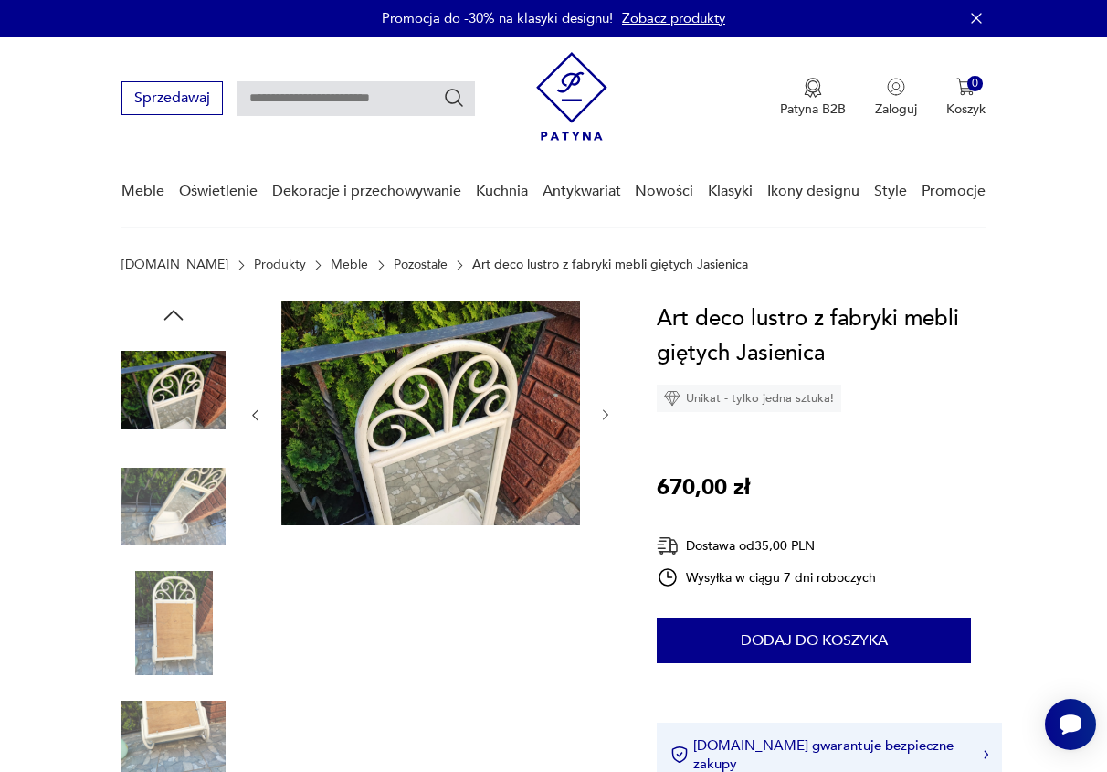
click at [180, 499] on img at bounding box center [173, 507] width 104 height 104
